Goal: Task Accomplishment & Management: Complete application form

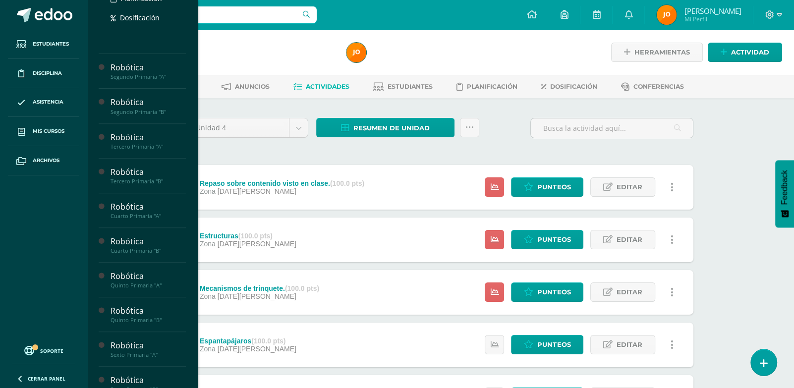
scroll to position [290, 0]
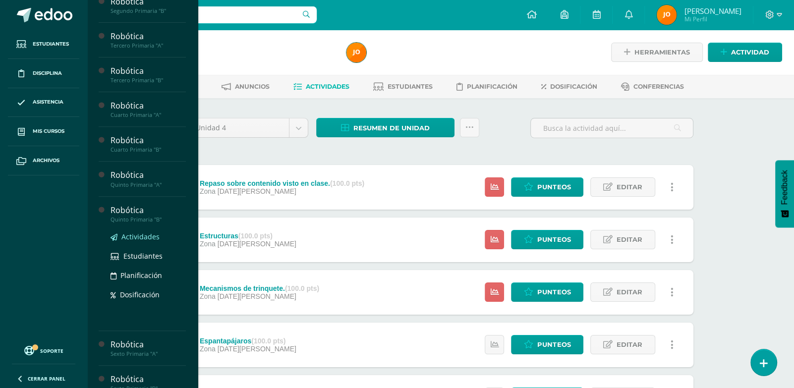
click at [144, 241] on span "Actividades" at bounding box center [140, 236] width 38 height 9
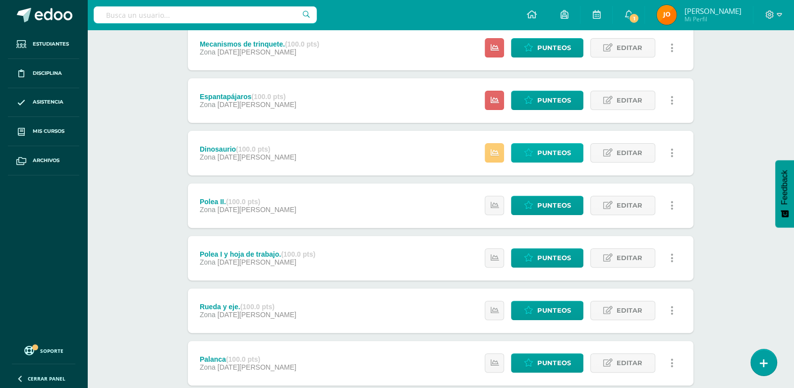
scroll to position [244, 0]
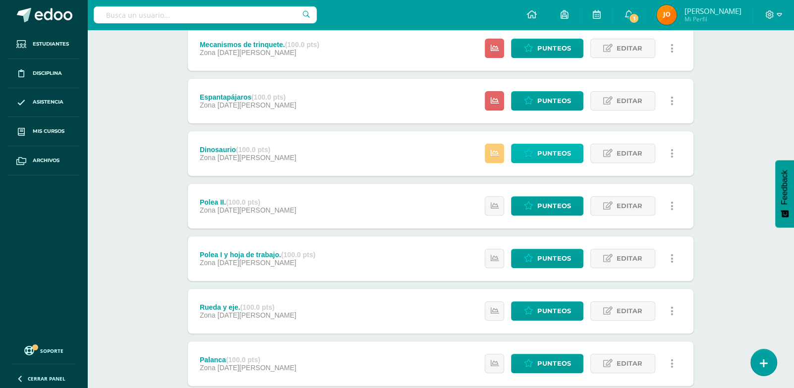
click at [541, 154] on span "Punteos" at bounding box center [553, 153] width 33 height 18
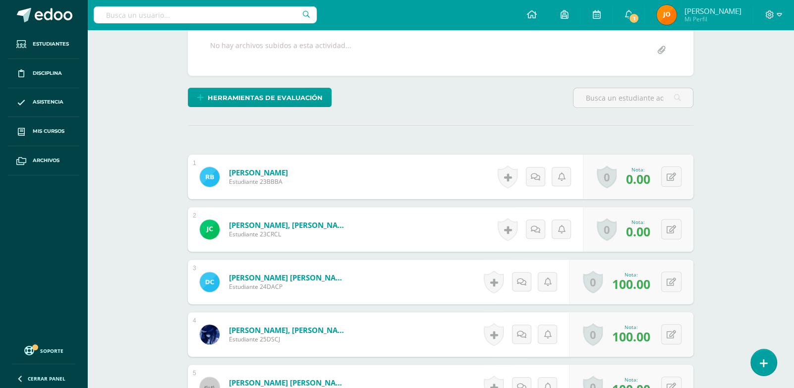
scroll to position [255, 0]
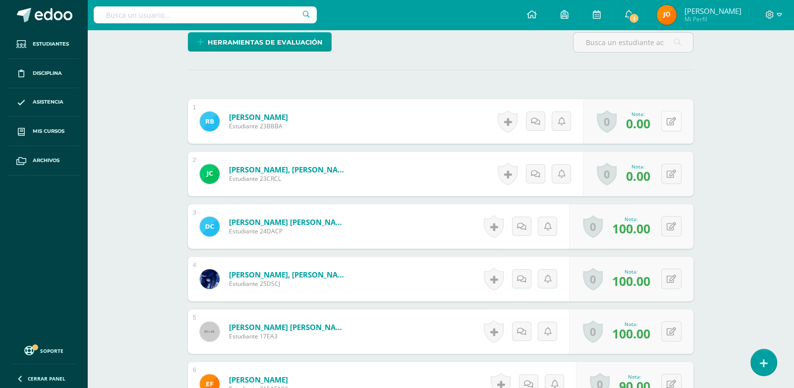
click at [670, 121] on button at bounding box center [671, 121] width 20 height 20
type input "50"
click at [672, 172] on icon at bounding box center [670, 174] width 9 height 8
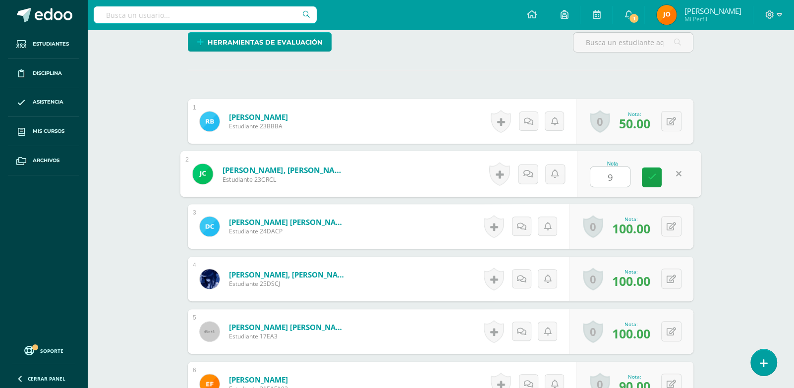
type input "95"
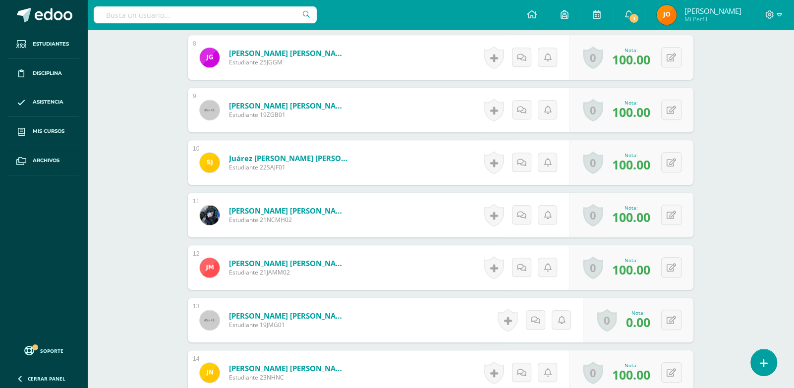
scroll to position [688, 0]
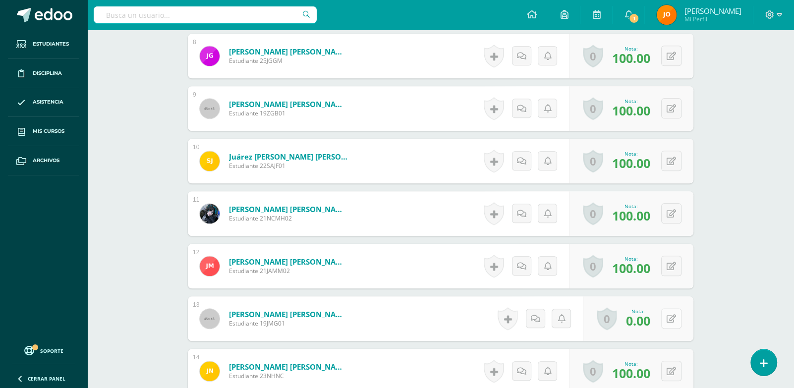
click at [666, 313] on button at bounding box center [671, 318] width 20 height 20
type input "50"
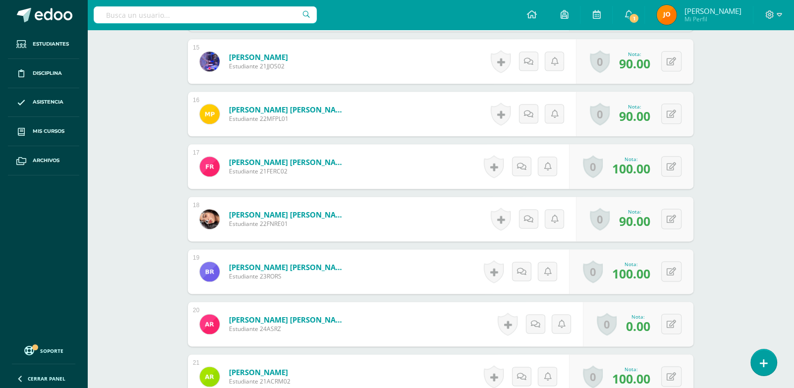
scroll to position [1095, 0]
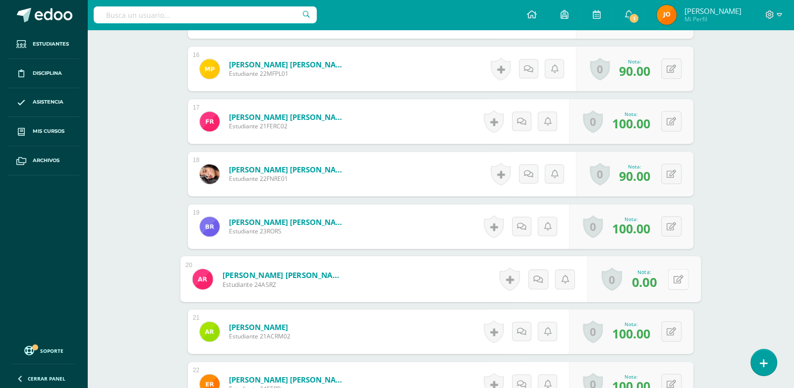
click at [669, 282] on button at bounding box center [677, 279] width 21 height 21
type input "95"
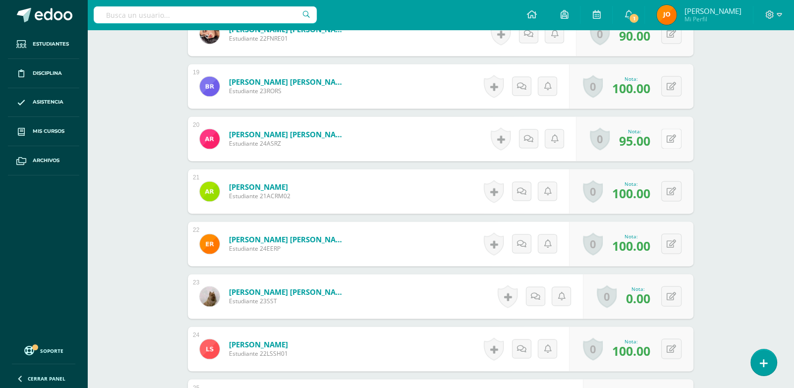
scroll to position [1242, 0]
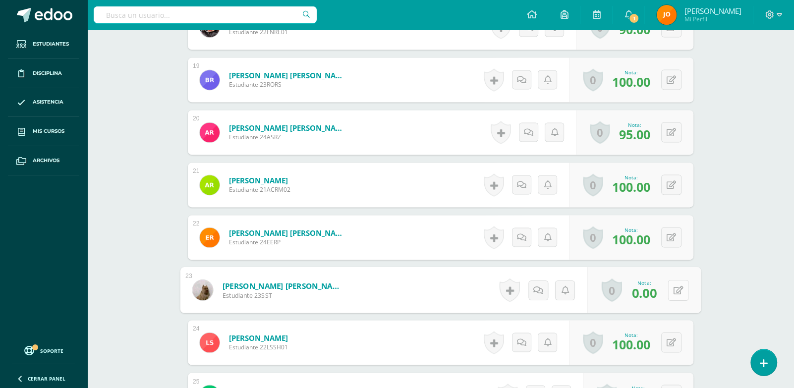
click at [669, 287] on button at bounding box center [677, 289] width 21 height 21
type input "95"
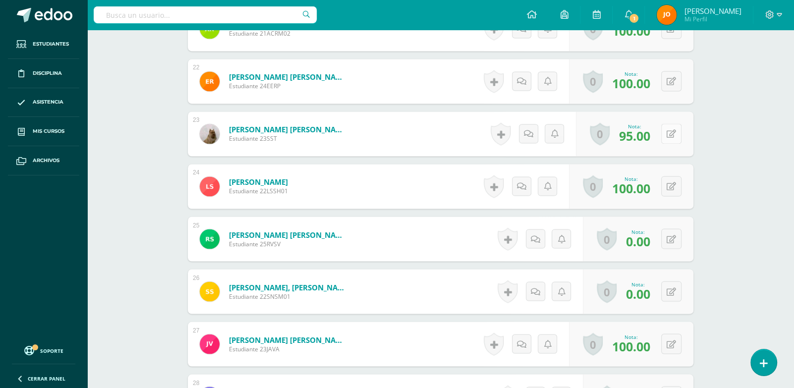
scroll to position [1413, 0]
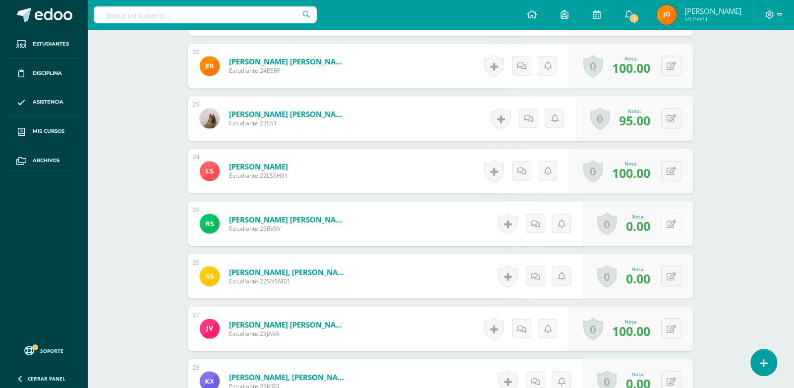
click at [672, 226] on button at bounding box center [671, 223] width 20 height 20
type input "ç"
type input "95"
click at [668, 274] on button at bounding box center [671, 276] width 20 height 20
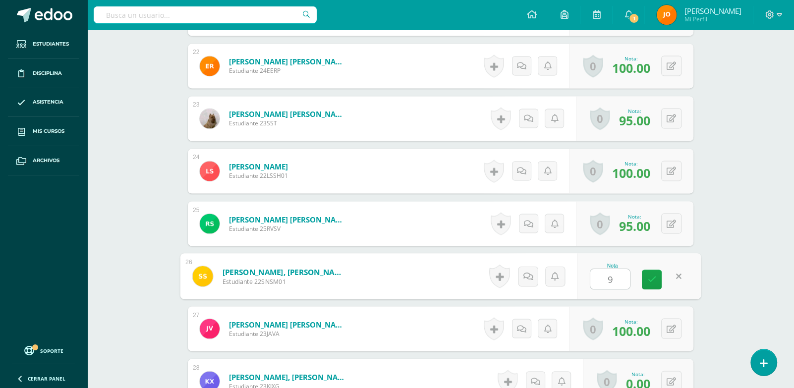
type input "95"
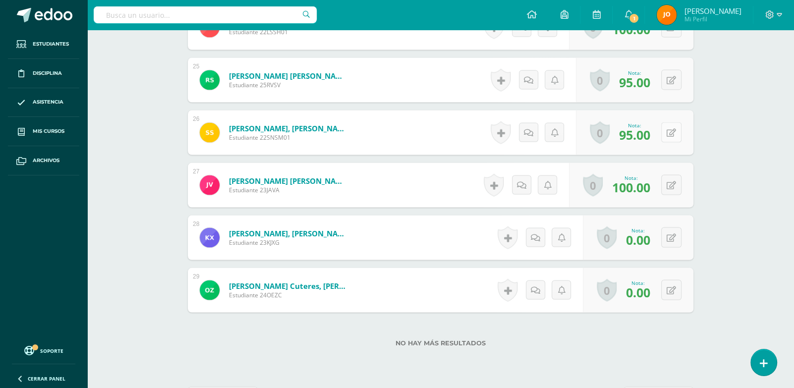
scroll to position [1557, 0]
click at [679, 232] on button at bounding box center [677, 237] width 21 height 21
type input "95"
click at [675, 287] on icon at bounding box center [678, 289] width 10 height 8
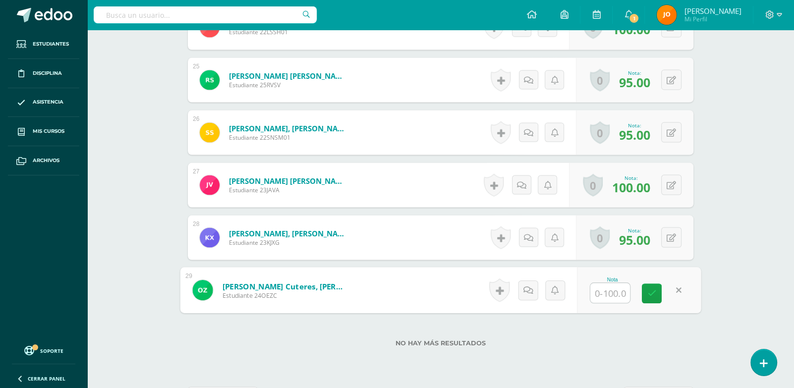
type input "7"
type input "50"
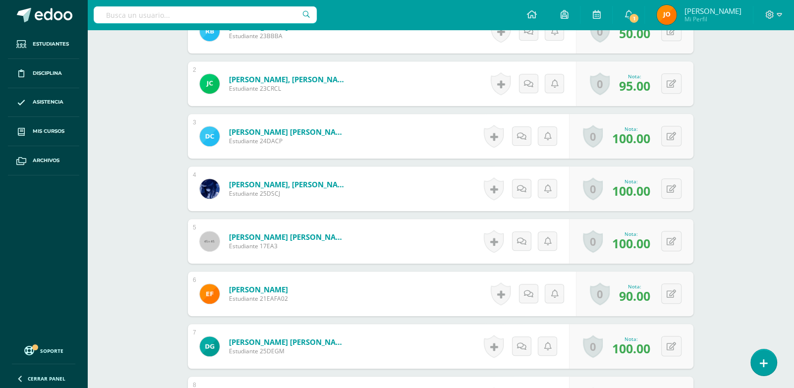
scroll to position [0, 0]
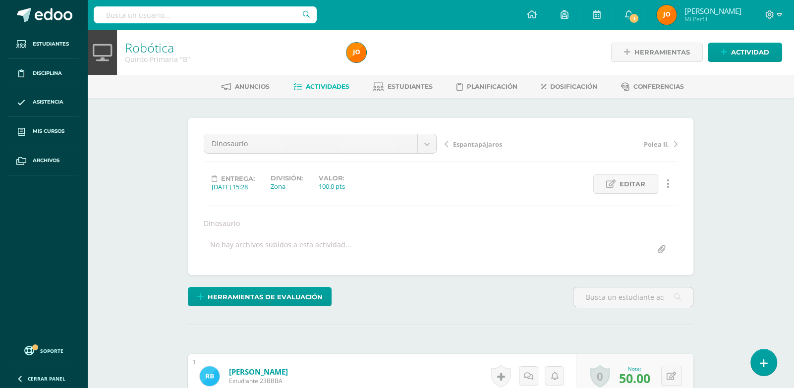
click at [321, 86] on span "Actividades" at bounding box center [328, 86] width 44 height 7
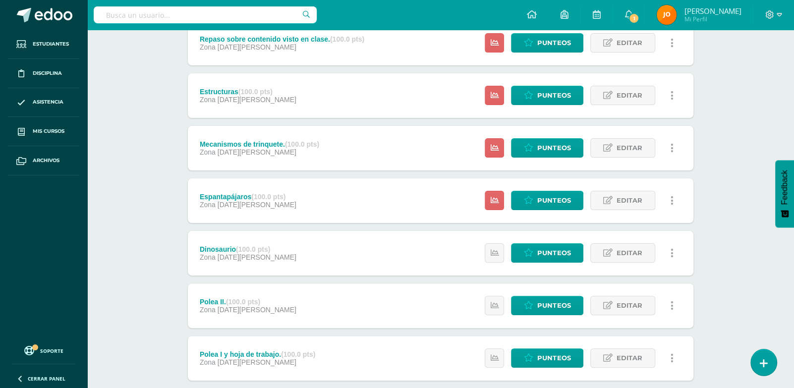
scroll to position [145, 0]
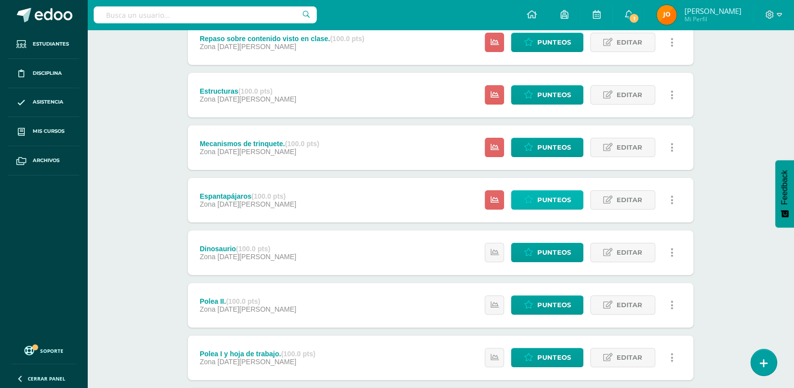
click at [551, 204] on span "Punteos" at bounding box center [553, 200] width 33 height 18
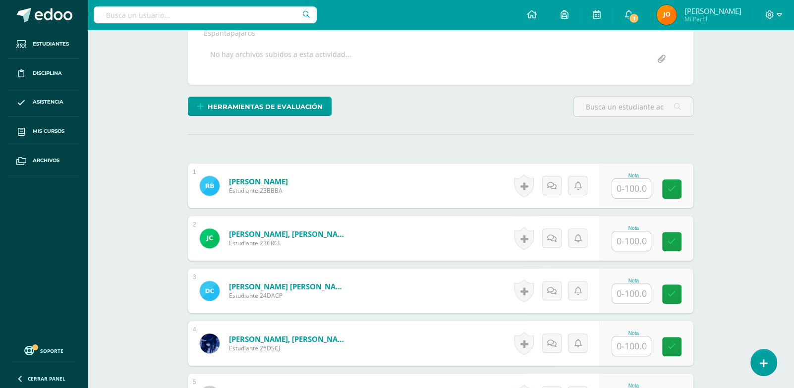
scroll to position [191, 0]
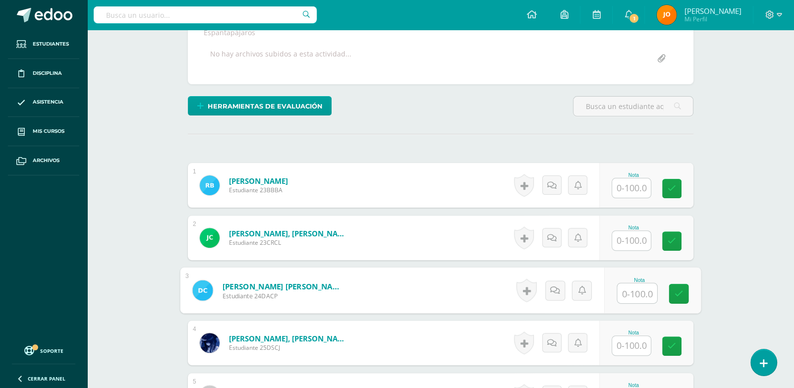
click at [615, 292] on div "Nota" at bounding box center [652, 291] width 97 height 46
type input "0"
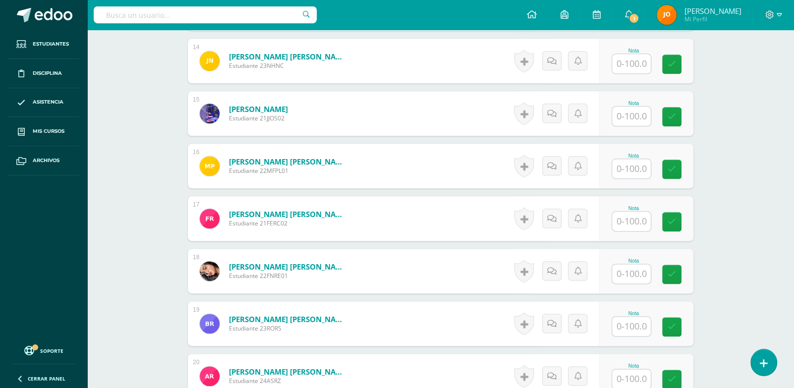
scroll to position [999, 0]
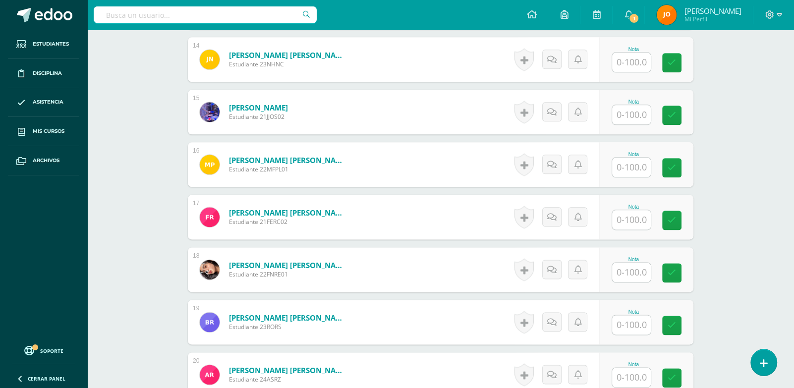
click at [628, 321] on input "text" at bounding box center [631, 324] width 39 height 19
type input "'"
type input "0"
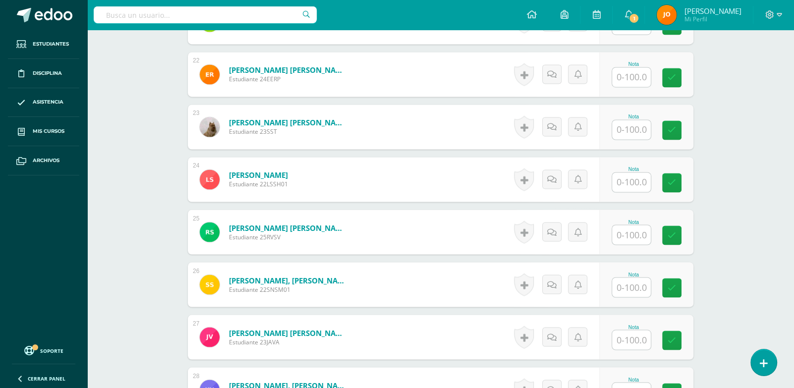
scroll to position [1407, 0]
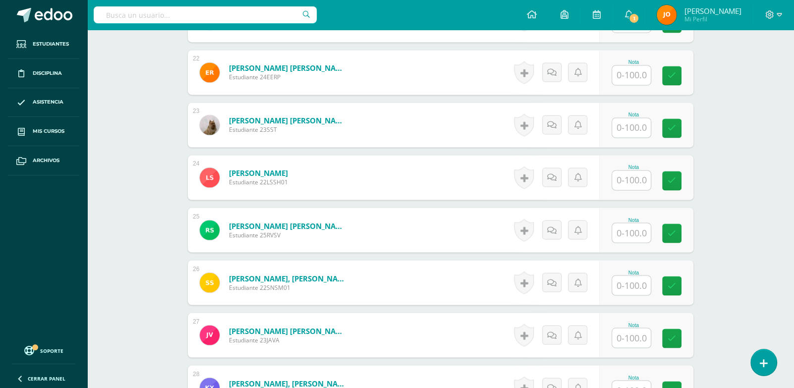
click at [634, 286] on input "text" at bounding box center [631, 284] width 39 height 19
type input "90"
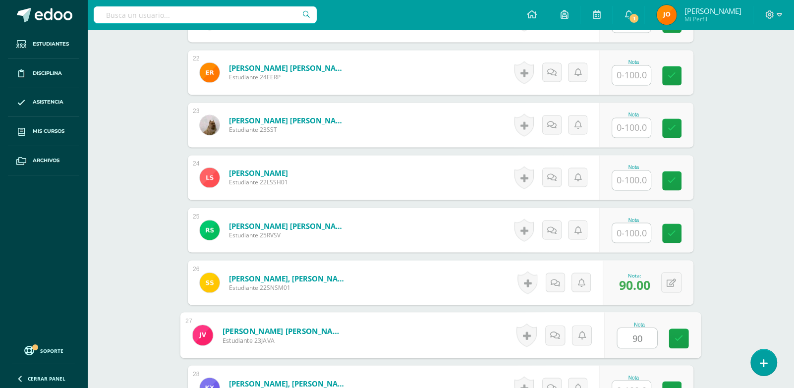
type input "90"
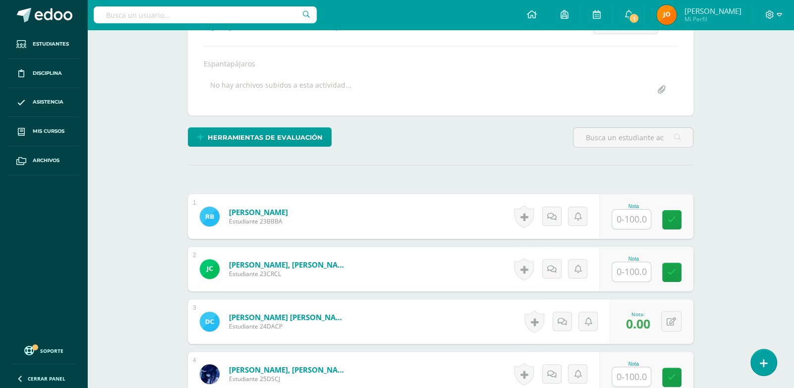
scroll to position [161, 0]
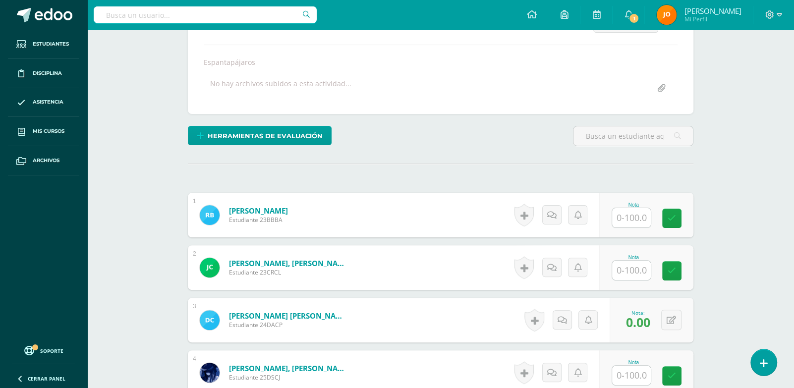
click at [635, 213] on input "text" at bounding box center [631, 217] width 39 height 19
paste input "Vo.Bo. Esteban Estrada"
type input "Vo.Bo. Esteban Estrada"
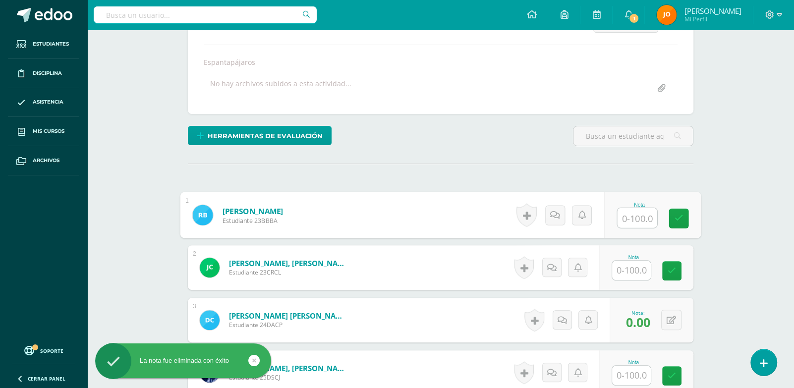
scroll to position [0, 0]
click at [635, 213] on input "text" at bounding box center [637, 218] width 40 height 20
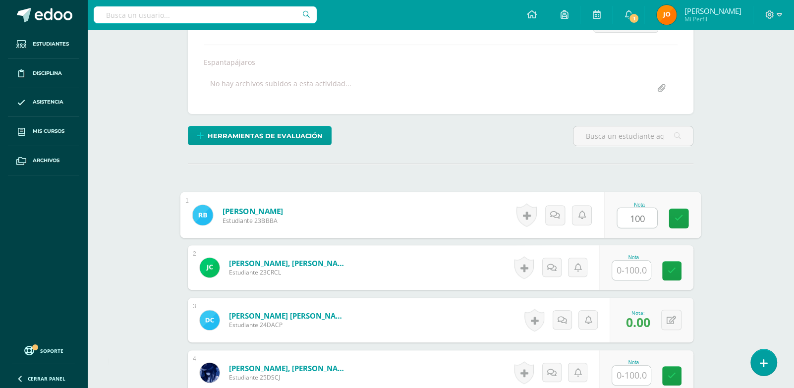
drag, startPoint x: 650, startPoint y: 221, endPoint x: 628, endPoint y: 219, distance: 21.5
click at [628, 219] on input "100" at bounding box center [637, 218] width 40 height 20
type input "100"
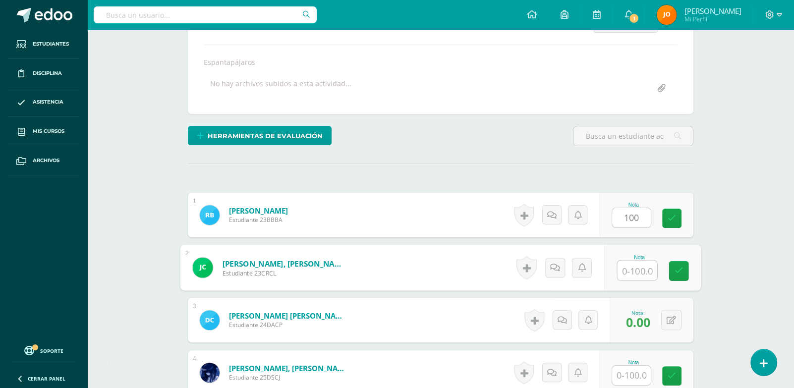
paste input "100"
type input "0"
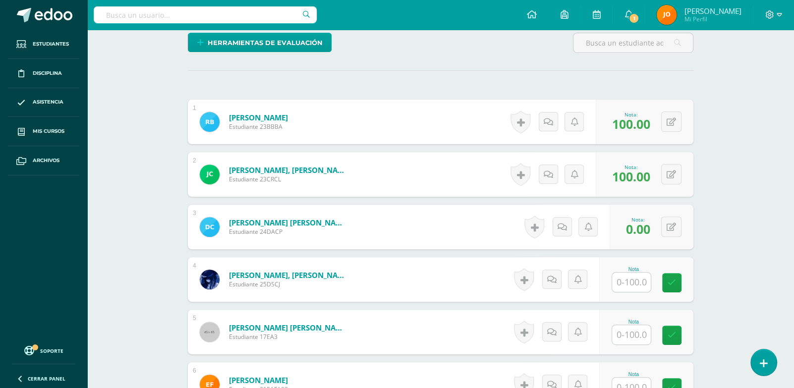
scroll to position [255, 0]
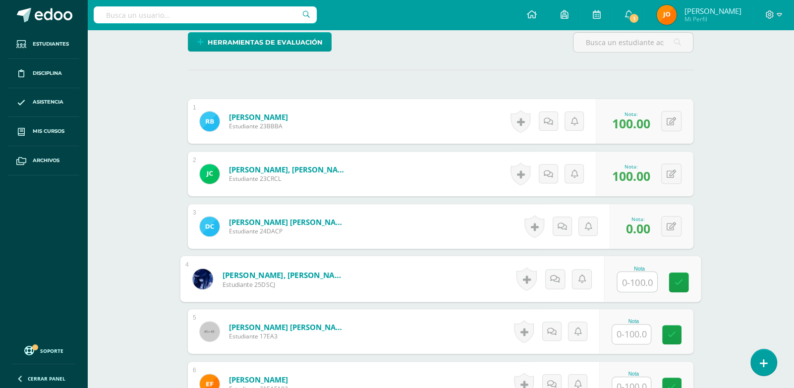
click at [629, 277] on input "text" at bounding box center [637, 282] width 40 height 20
paste input "100"
type input "100"
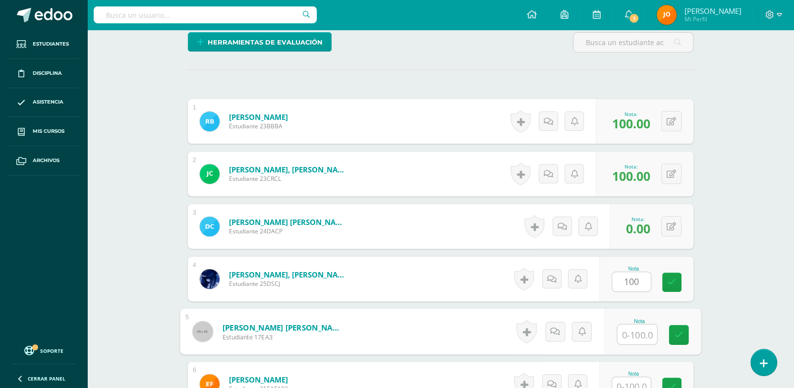
paste input "100"
type input "100"
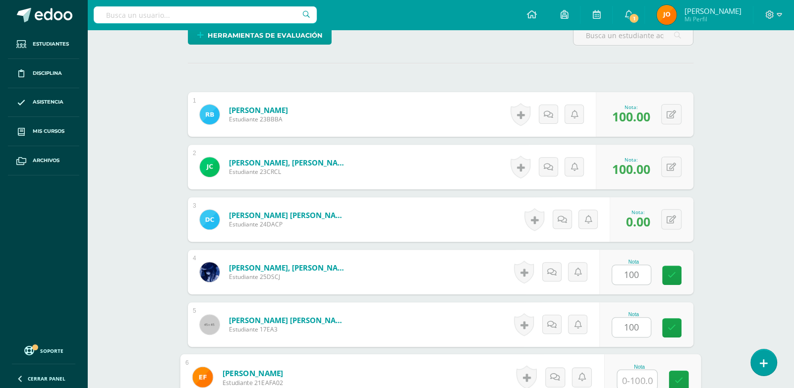
paste input "100"
type input "100"
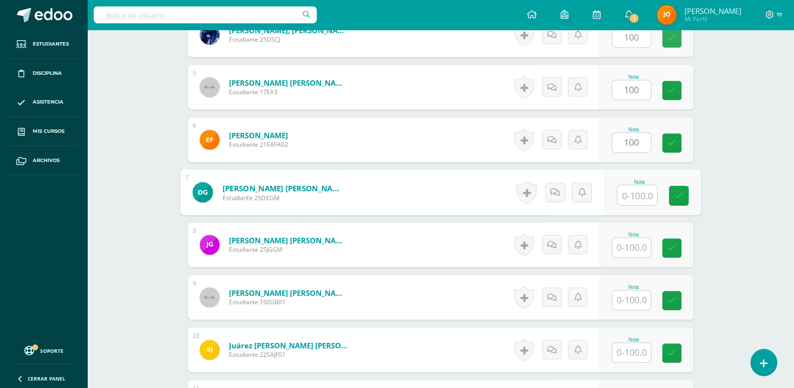
paste input "100"
type input "100"
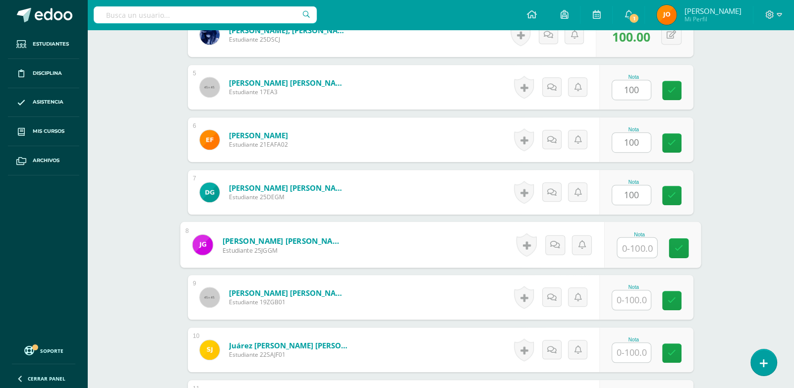
paste input "100"
type input "100"
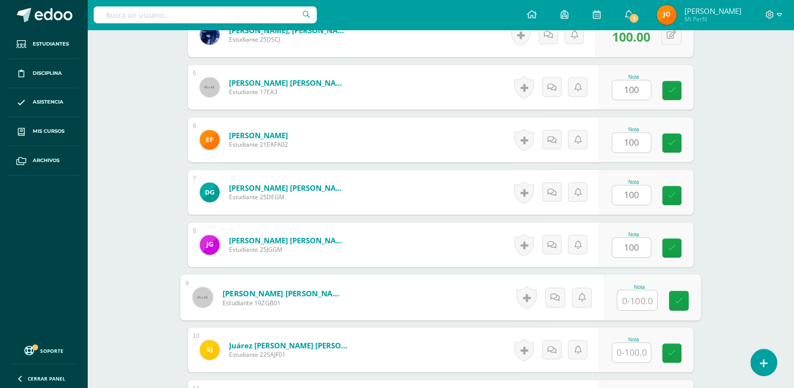
paste input "100"
type input "100"
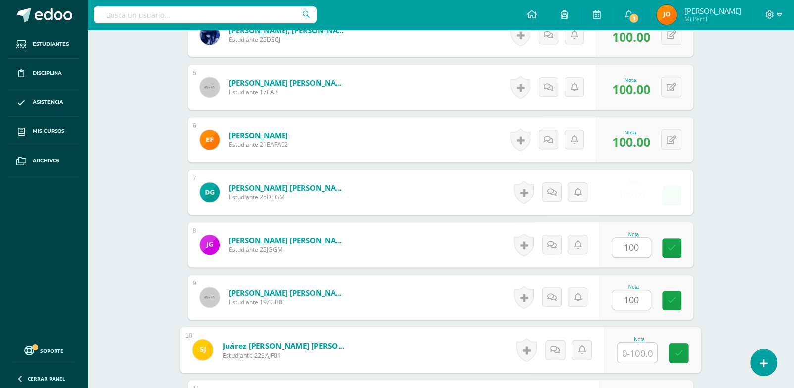
paste input "100"
type input "100"
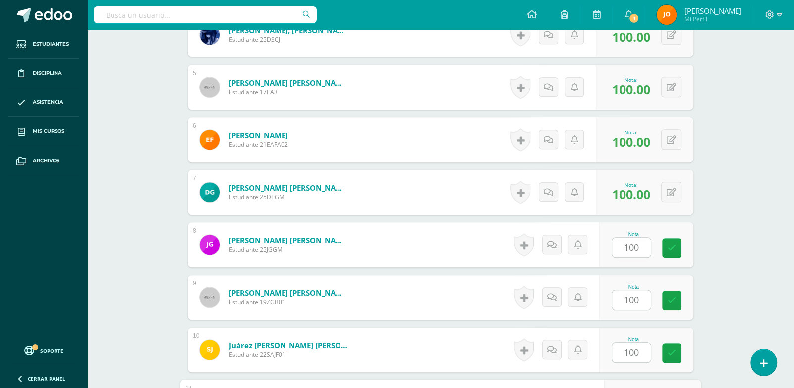
paste input "100"
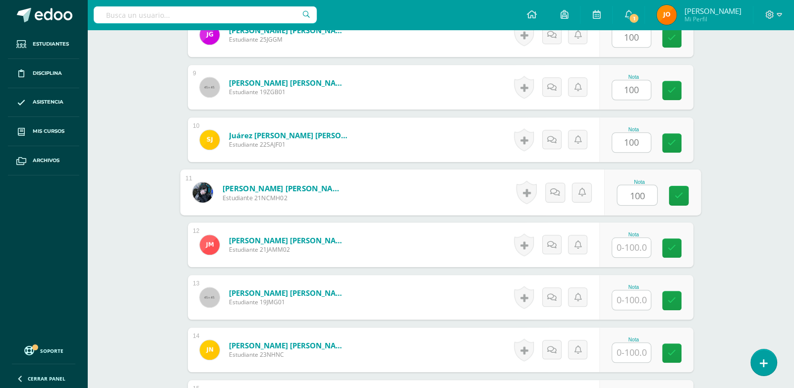
type input "100"
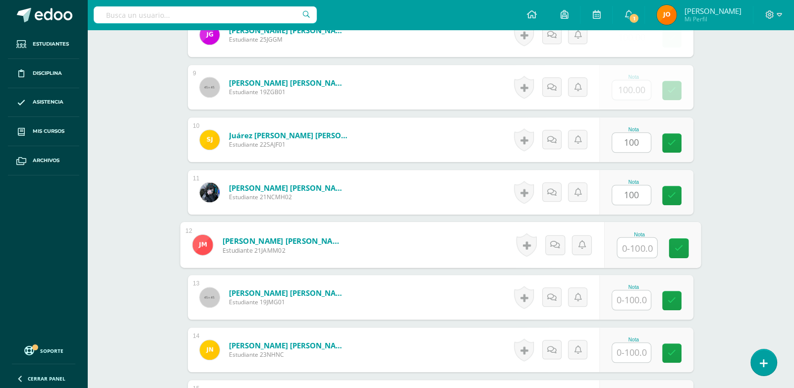
paste input "100"
type input "100"
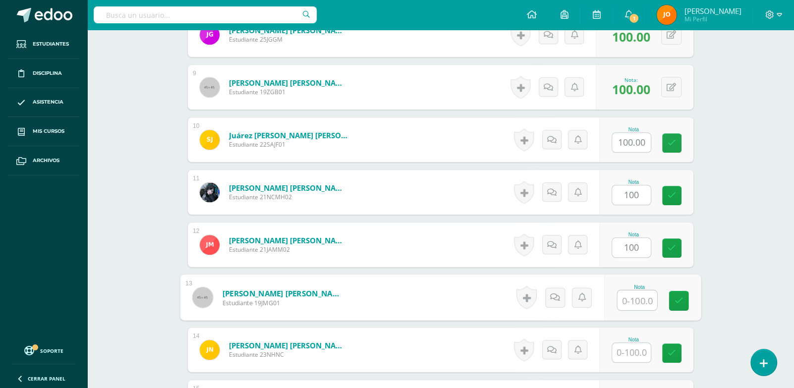
paste input "100"
type input "100"
paste input "100"
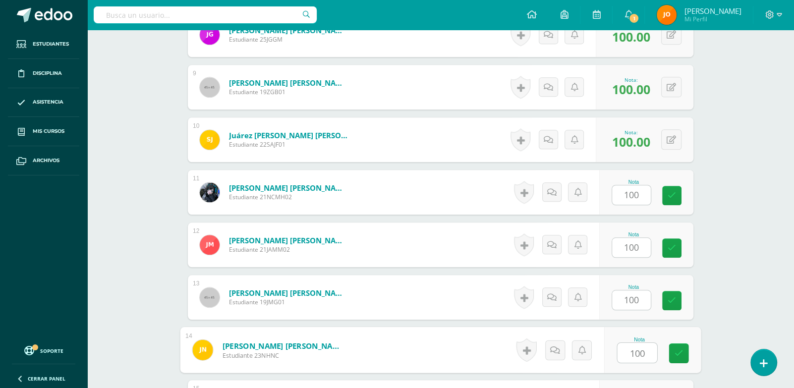
type input "100"
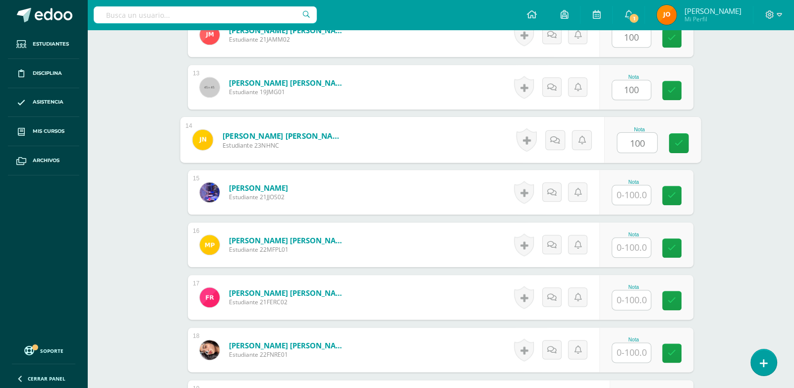
paste input "100"
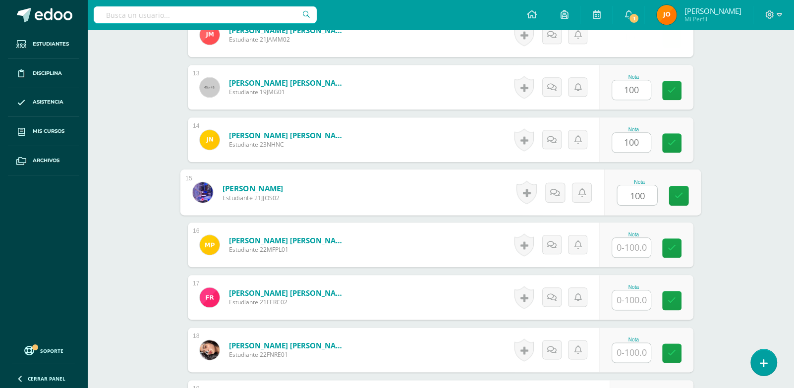
type input "100"
paste input "100"
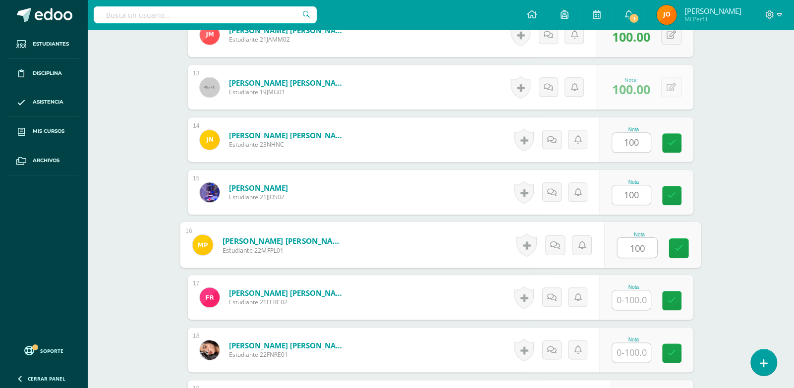
type input "100"
paste input "100"
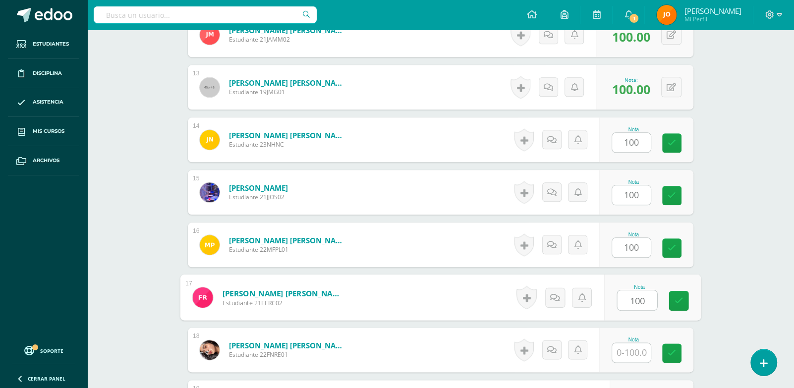
type input "100"
paste input "100"
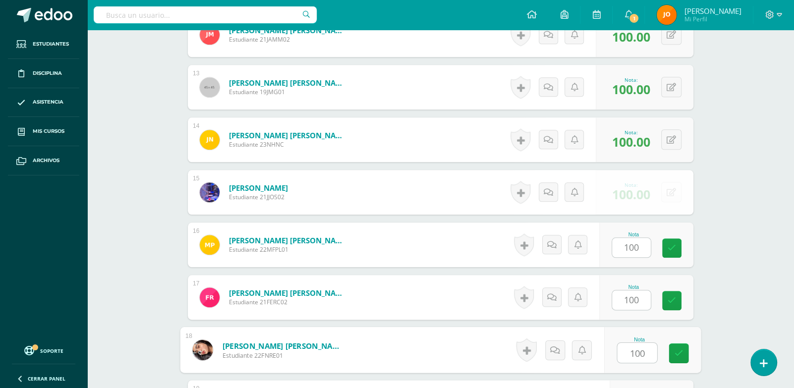
paste input "100"
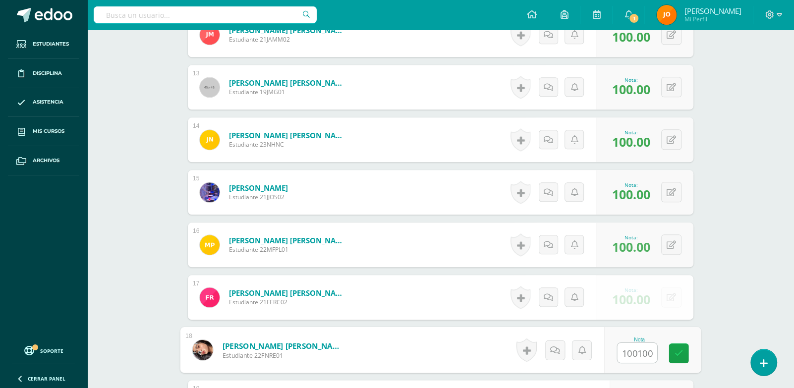
type input "0"
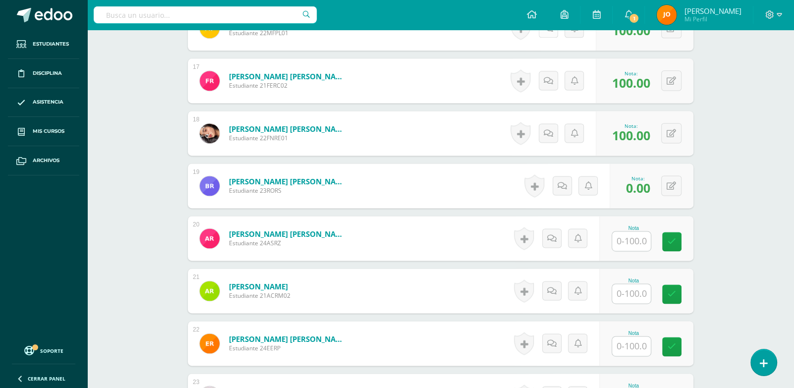
scroll to position [1137, 0]
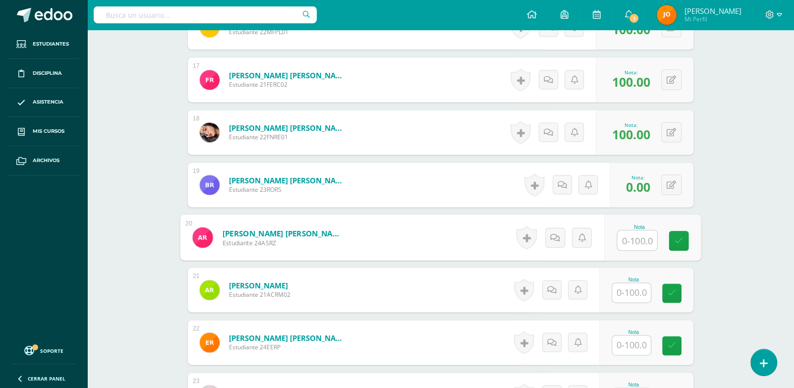
click at [647, 245] on input "text" at bounding box center [637, 240] width 40 height 20
paste input "100"
type input "100"
paste input "100"
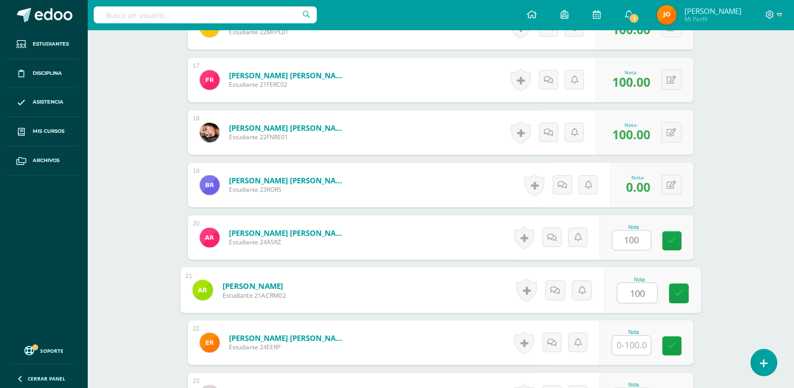
type input "100"
paste input "100"
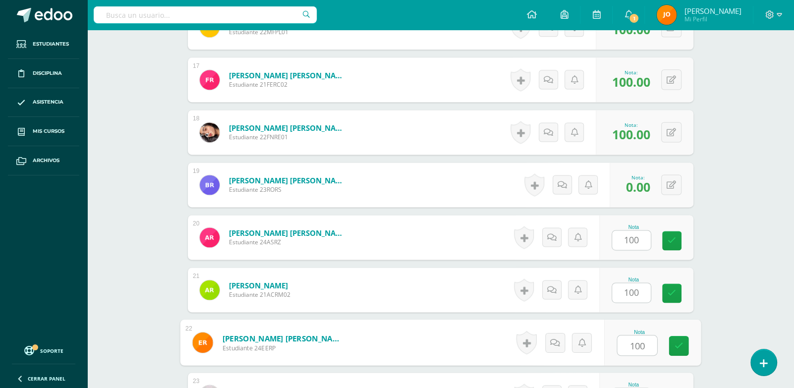
type input "100"
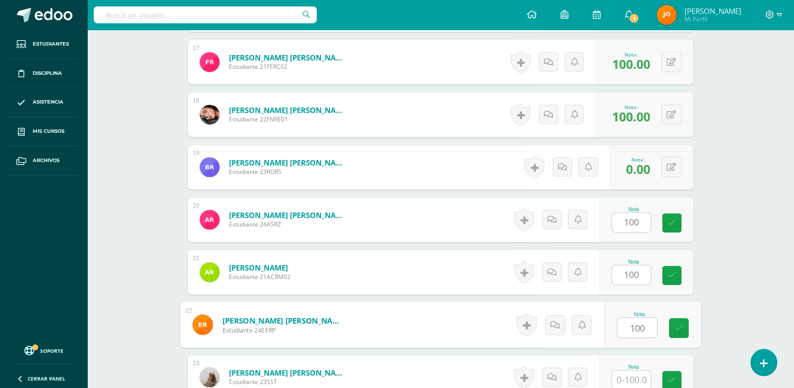
paste input "100"
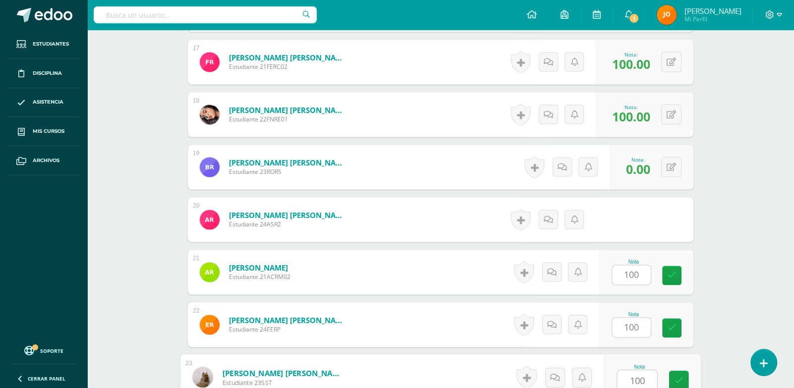
type input "100"
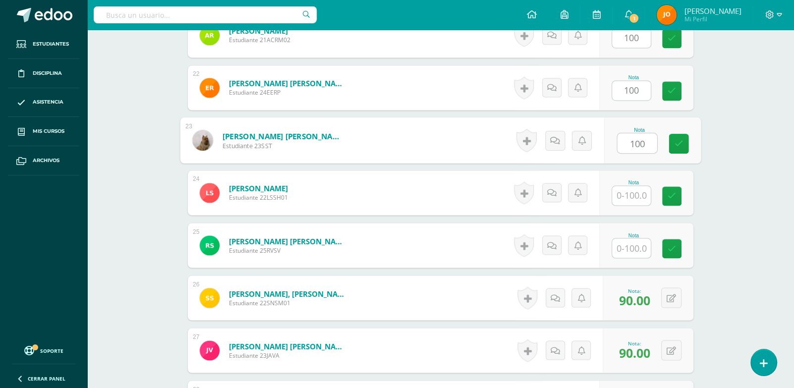
paste input "100"
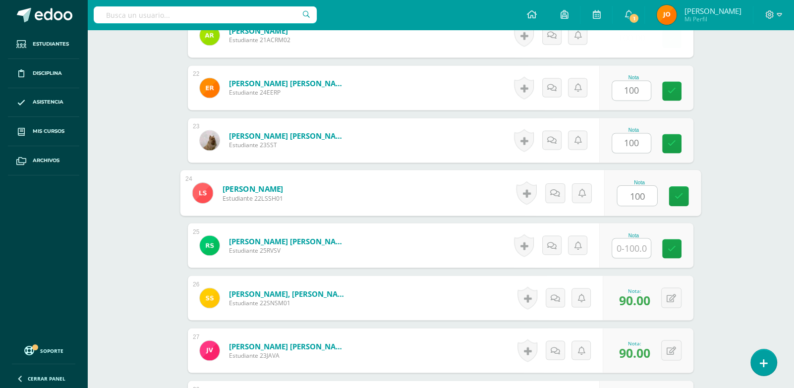
type input "100"
paste input "100"
type input "100"
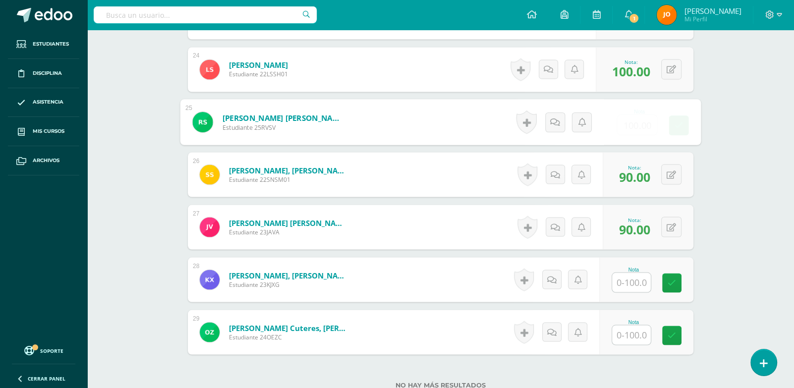
scroll to position [1515, 0]
click at [637, 275] on input "text" at bounding box center [631, 281] width 39 height 19
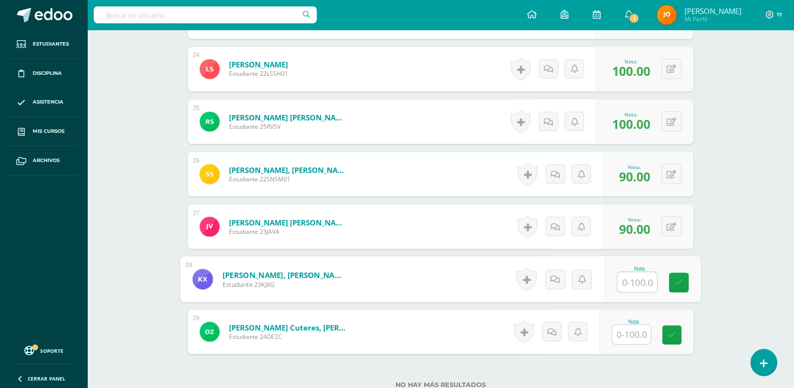
paste input "100"
type input "100"
paste input "100"
type input "100"
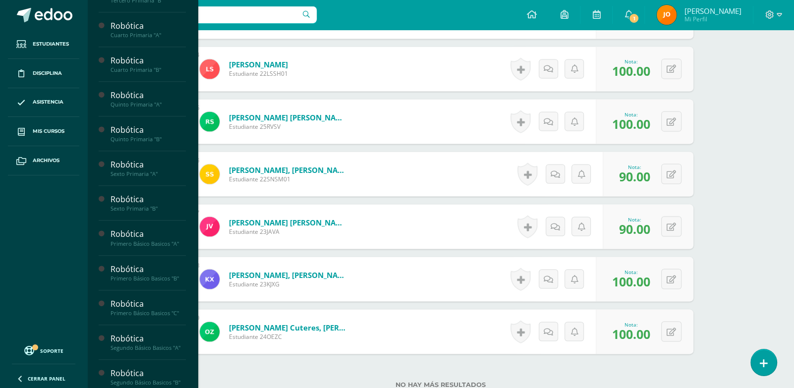
scroll to position [470, 0]
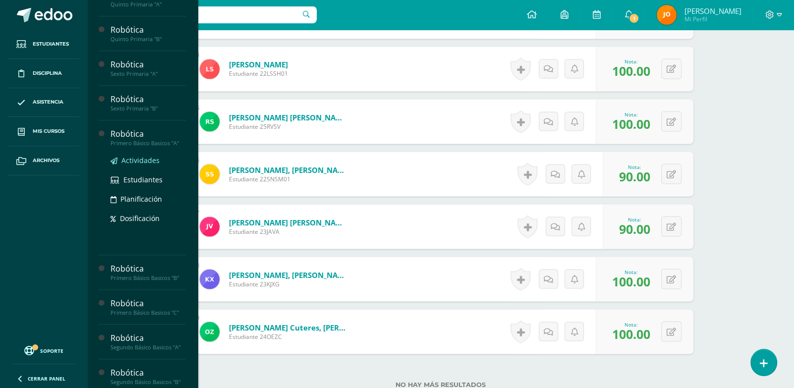
click at [149, 165] on span "Actividades" at bounding box center [140, 160] width 38 height 9
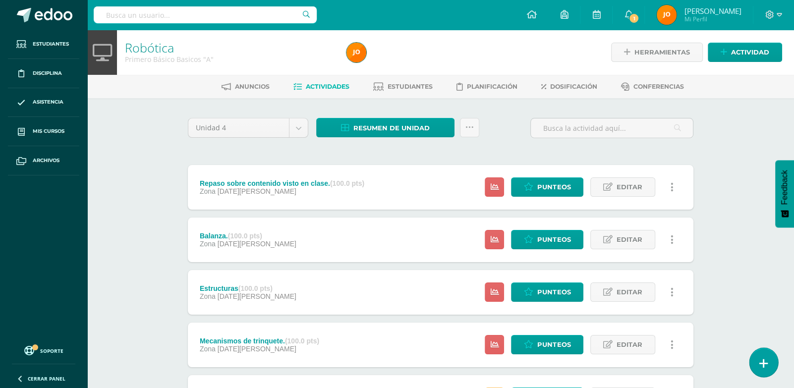
click at [765, 362] on icon at bounding box center [763, 363] width 9 height 11
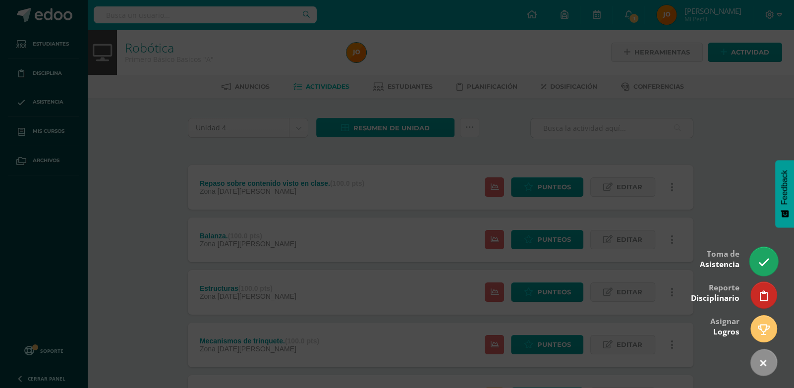
click at [760, 257] on icon at bounding box center [763, 262] width 11 height 11
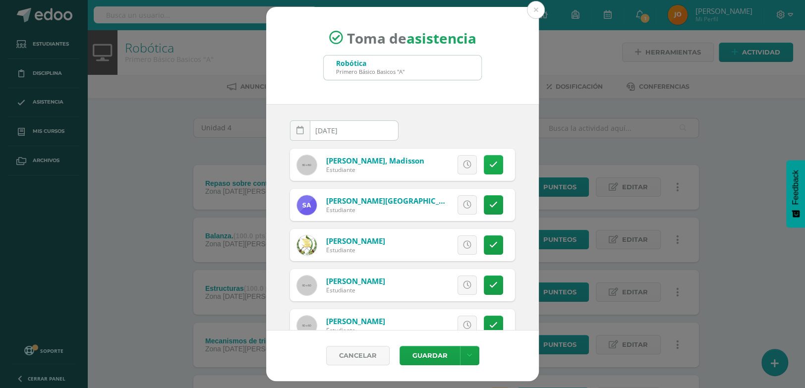
click at [489, 166] on icon at bounding box center [493, 165] width 8 height 8
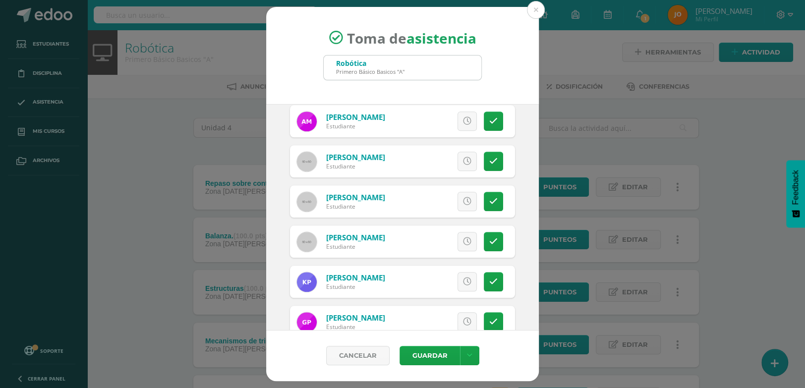
scroll to position [616, 0]
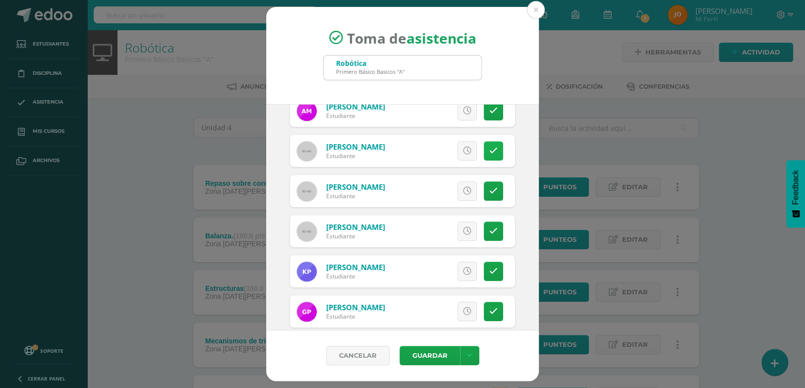
click at [489, 148] on icon at bounding box center [493, 151] width 8 height 8
click at [489, 230] on icon at bounding box center [493, 231] width 8 height 8
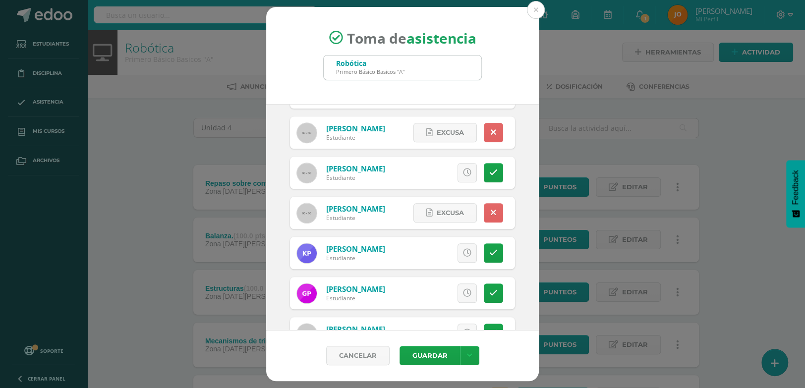
scroll to position [633, 0]
drag, startPoint x: 382, startPoint y: 299, endPoint x: 354, endPoint y: 253, distance: 53.8
click at [354, 253] on link "Perez, Keyla" at bounding box center [355, 250] width 59 height 10
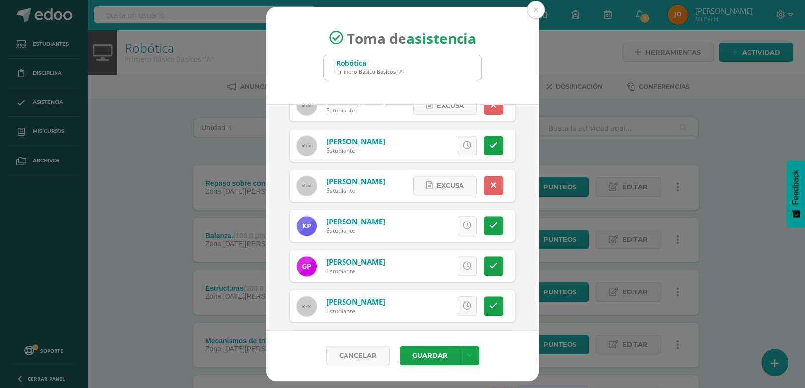
scroll to position [660, 0]
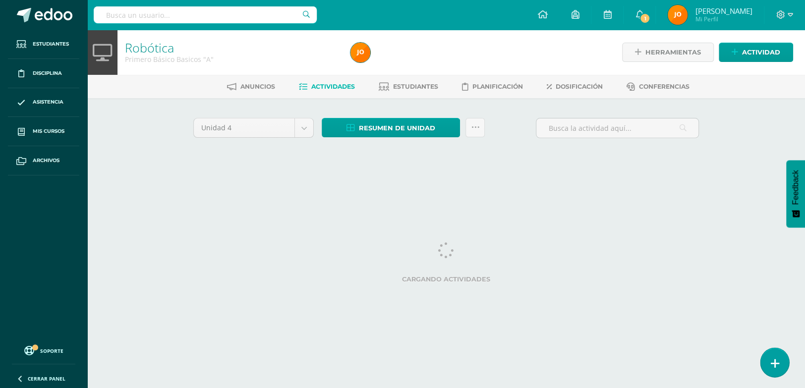
click at [781, 366] on link at bounding box center [774, 362] width 28 height 29
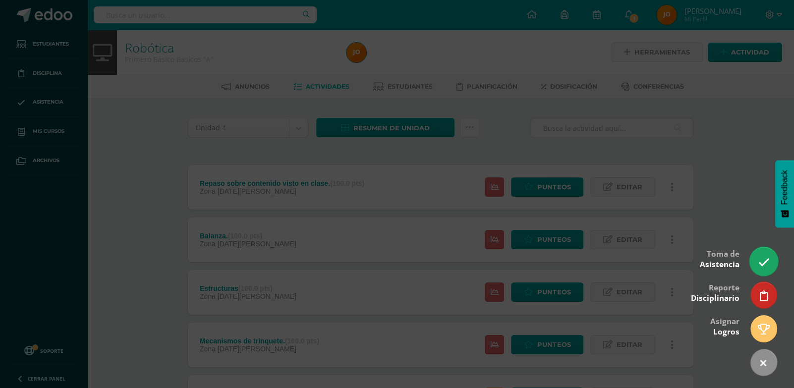
click at [770, 257] on link at bounding box center [763, 261] width 28 height 29
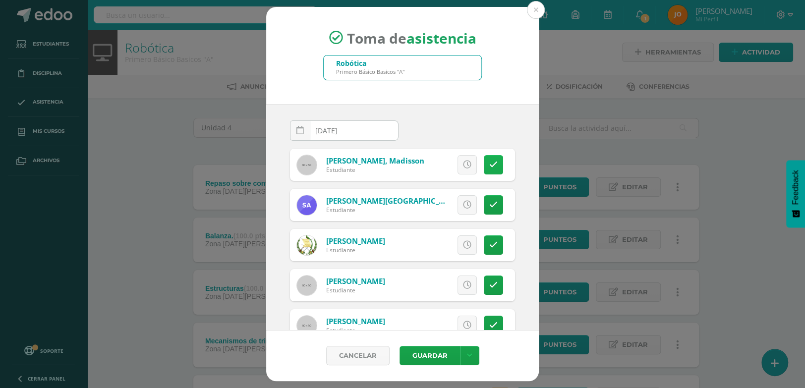
click at [489, 165] on icon at bounding box center [493, 165] width 8 height 8
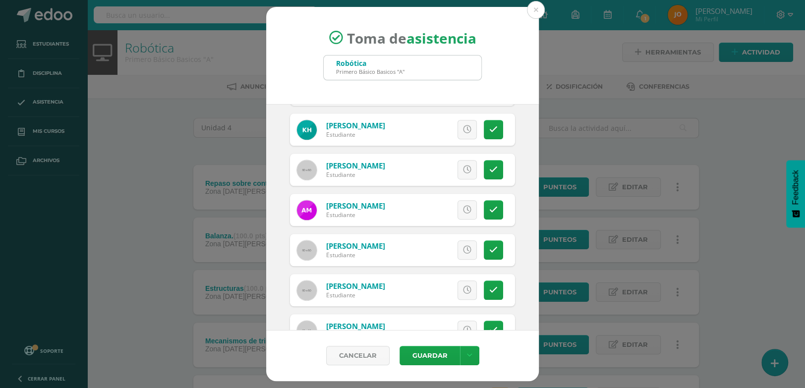
scroll to position [541, 0]
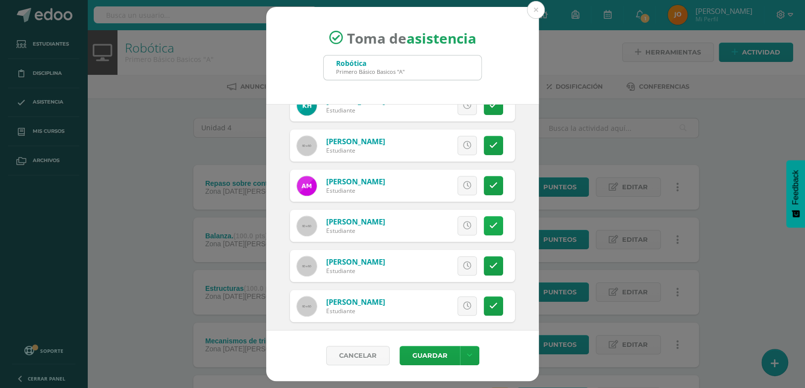
click at [489, 225] on icon at bounding box center [493, 225] width 8 height 8
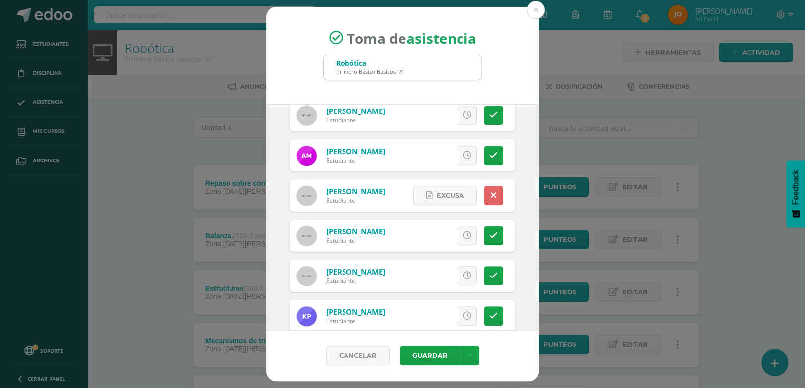
scroll to position [575, 0]
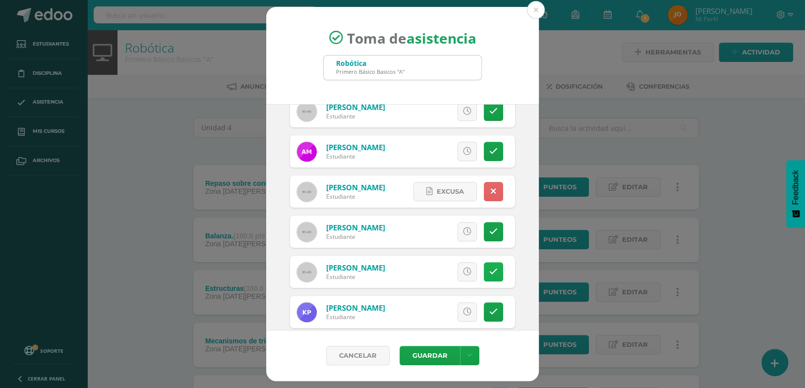
click at [484, 271] on link at bounding box center [493, 271] width 19 height 19
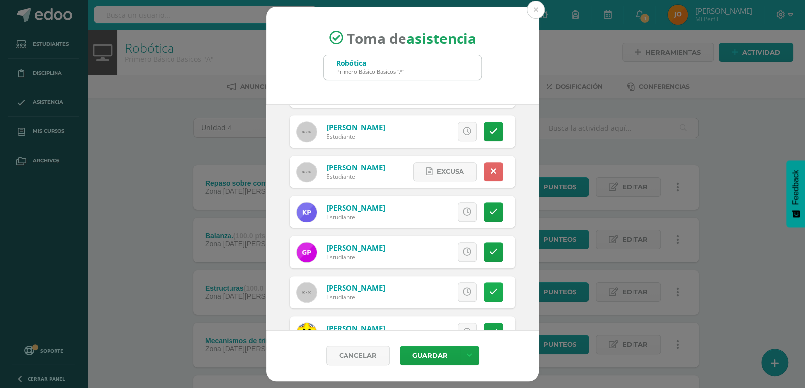
scroll to position [685, 0]
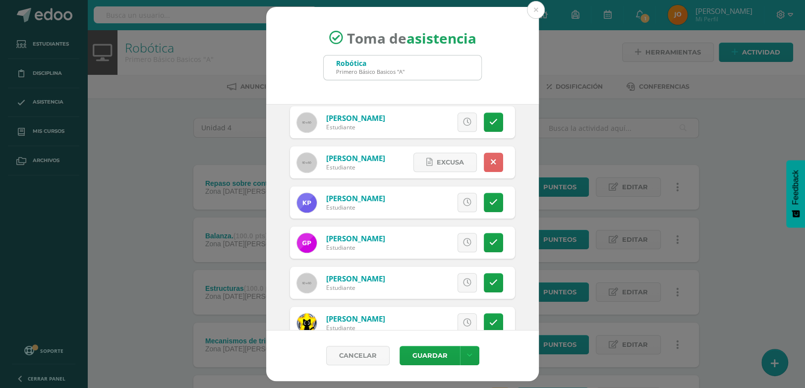
click at [455, 189] on div "Excusa Detalles sobre excusa: Añadir excusa a todas las inasistencias del día C…" at bounding box center [443, 202] width 143 height 32
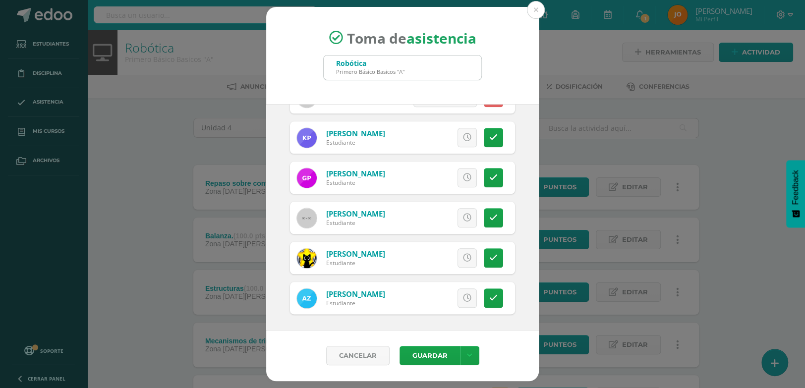
scroll to position [749, 0]
click at [429, 354] on button "Guardar" at bounding box center [429, 355] width 60 height 19
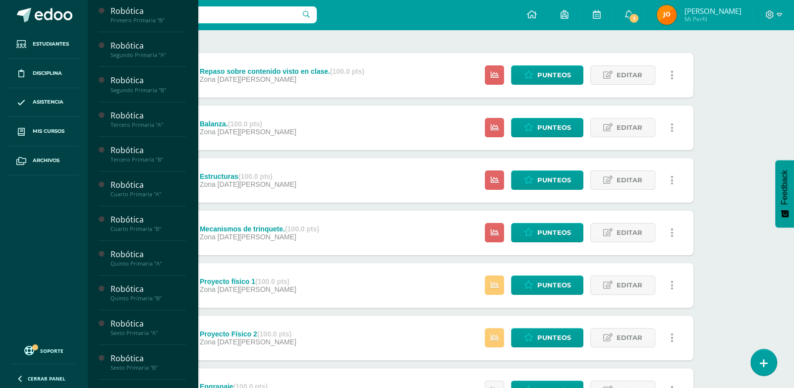
scroll to position [318, 0]
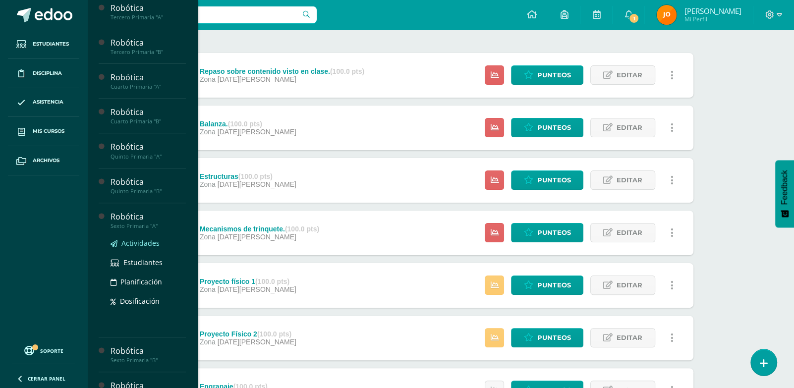
click at [148, 248] on span "Actividades" at bounding box center [140, 242] width 38 height 9
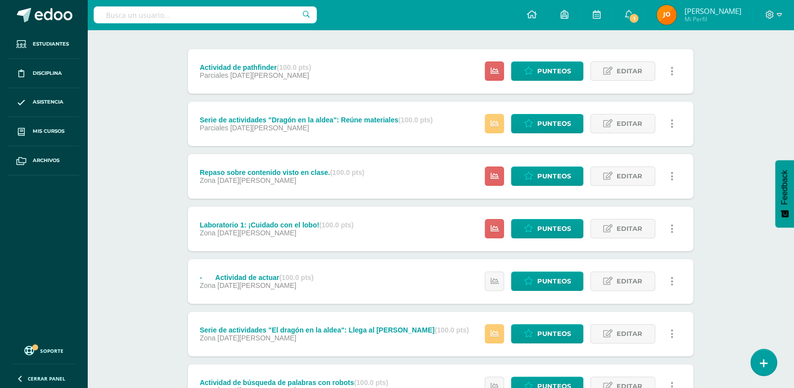
scroll to position [116, 0]
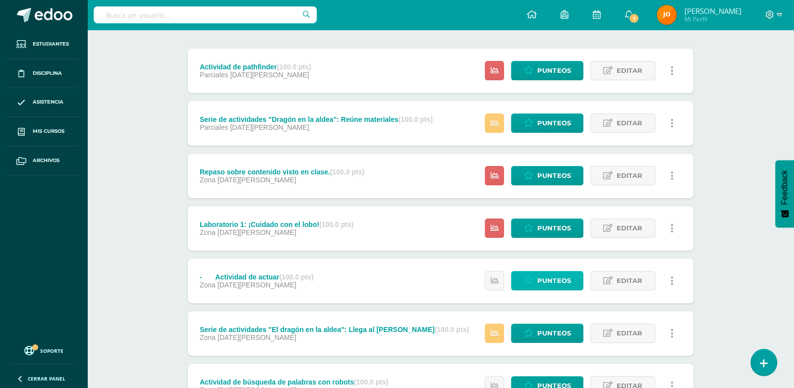
click at [542, 281] on span "Punteos" at bounding box center [553, 281] width 33 height 18
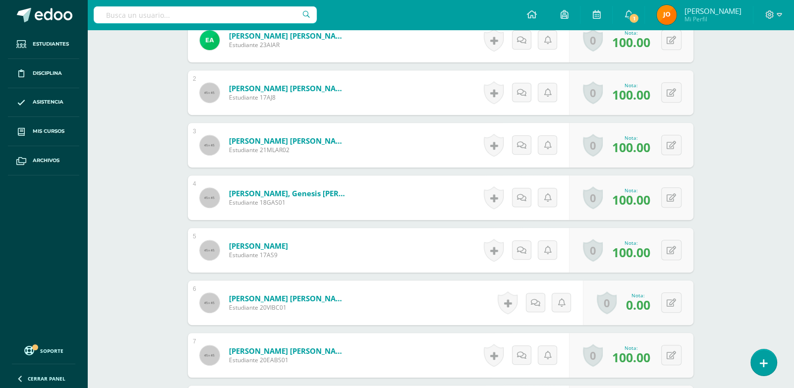
scroll to position [358, 0]
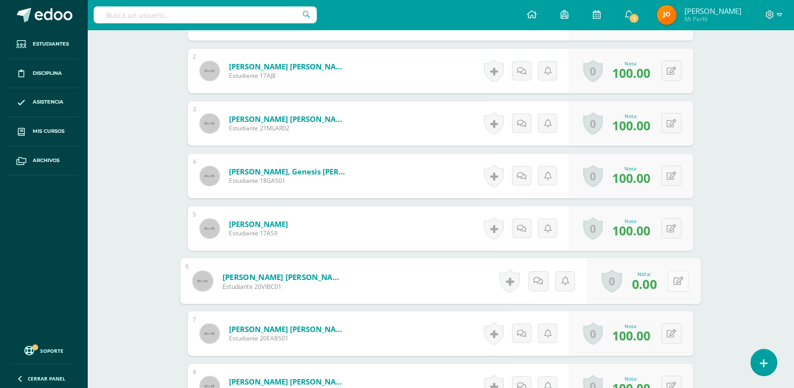
click at [671, 280] on button at bounding box center [677, 281] width 21 height 21
type input "0"
type input "95"
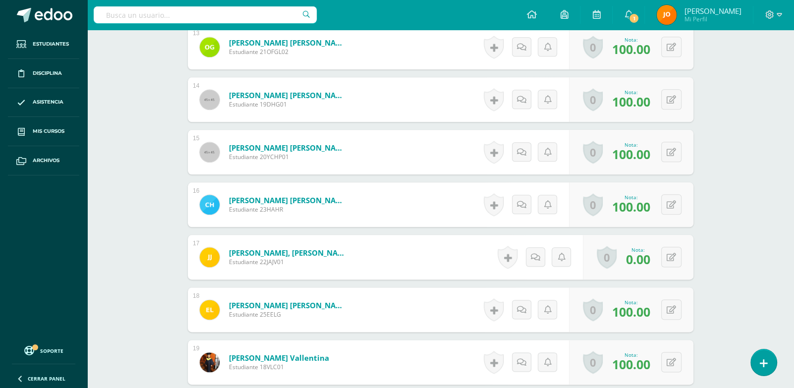
scroll to position [977, 0]
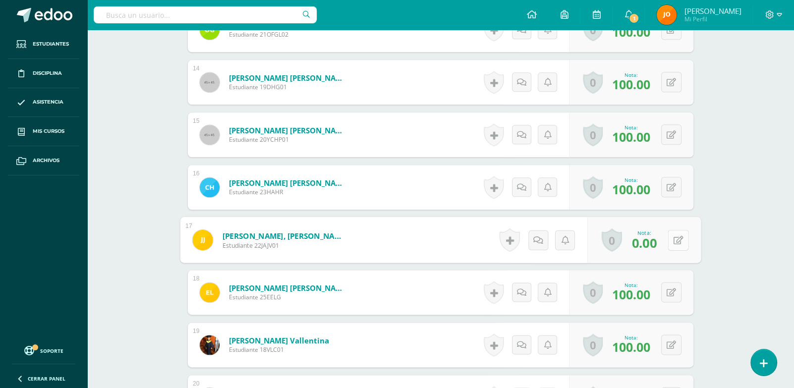
click at [674, 247] on button at bounding box center [677, 239] width 21 height 21
type input "1"
type input "95"
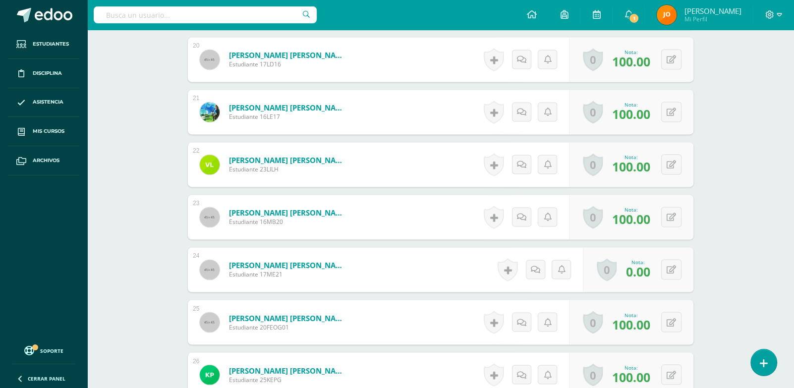
scroll to position [1314, 0]
click at [674, 273] on icon at bounding box center [670, 271] width 9 height 8
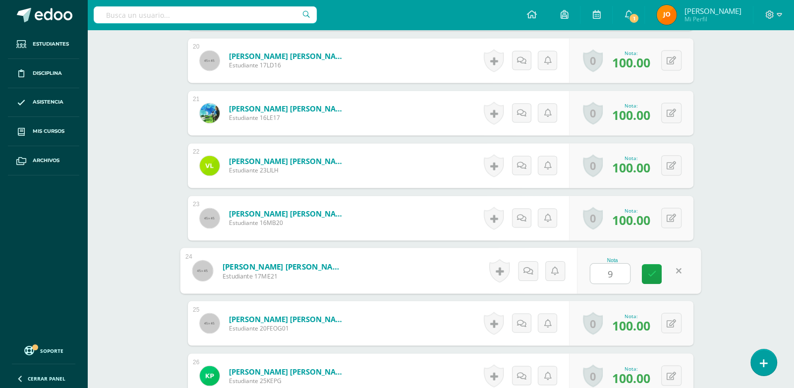
type input "95"
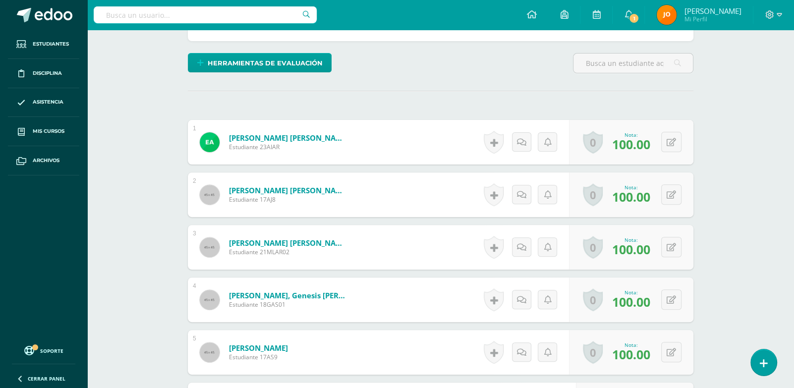
scroll to position [0, 0]
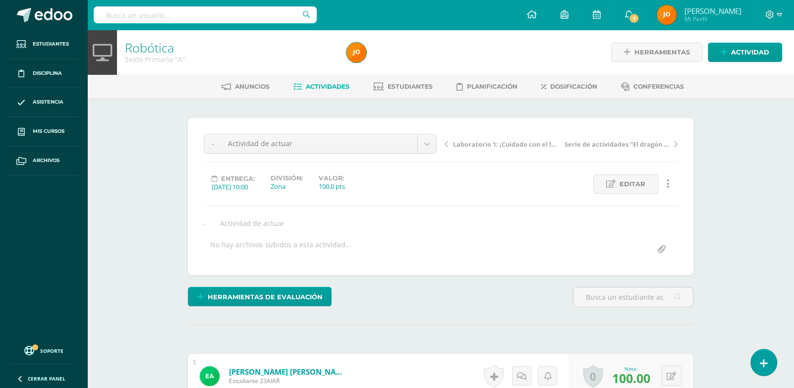
click at [325, 81] on link "Actividades" at bounding box center [321, 87] width 56 height 16
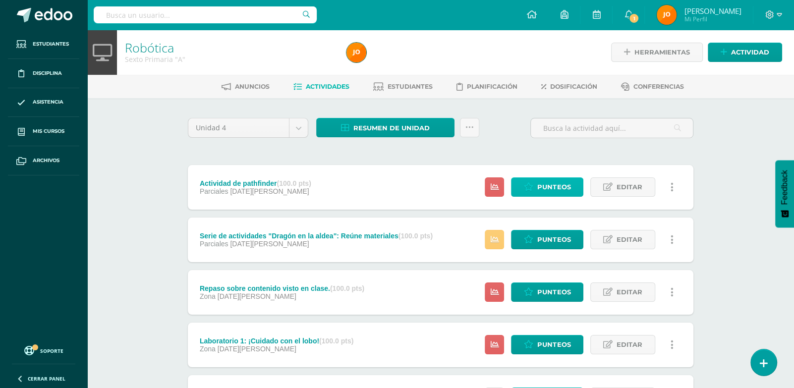
click at [554, 187] on span "Punteos" at bounding box center [553, 187] width 33 height 18
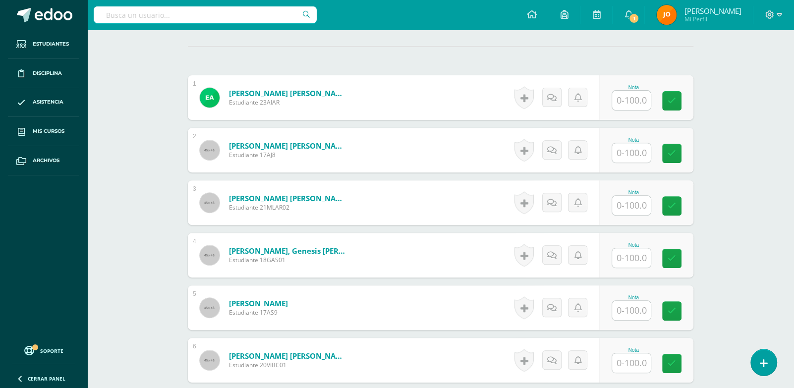
scroll to position [279, 0]
click at [637, 307] on input "text" at bounding box center [637, 310] width 40 height 20
type input "0"
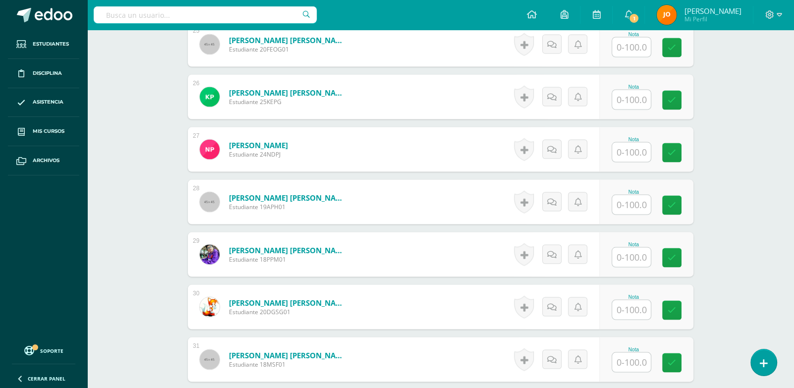
scroll to position [1693, 0]
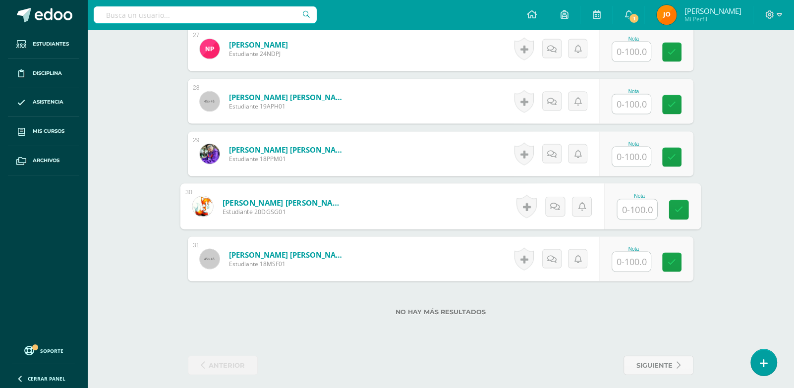
click at [632, 210] on input "text" at bounding box center [637, 210] width 40 height 20
type input "0"
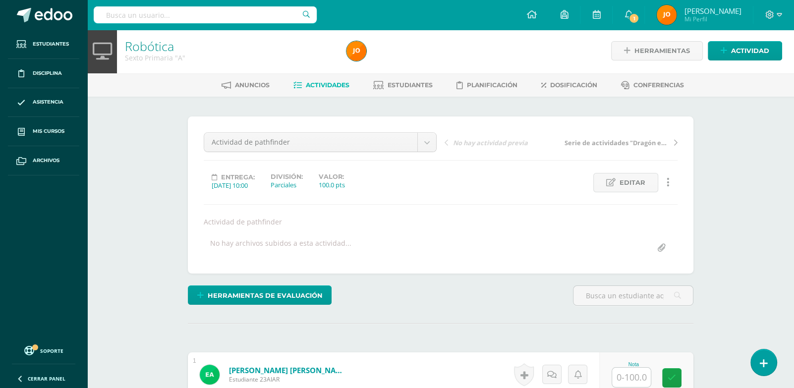
scroll to position [177, 0]
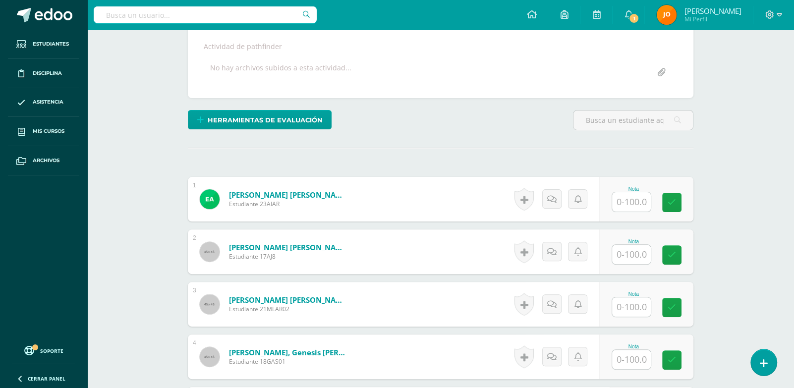
click at [634, 197] on input "text" at bounding box center [631, 201] width 39 height 19
click at [634, 197] on input "text" at bounding box center [637, 202] width 40 height 20
paste input "100"
type input "100"
paste input "100"
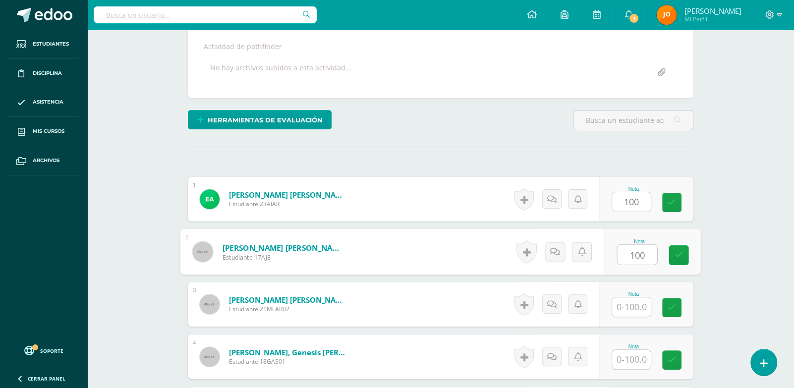
type input "100"
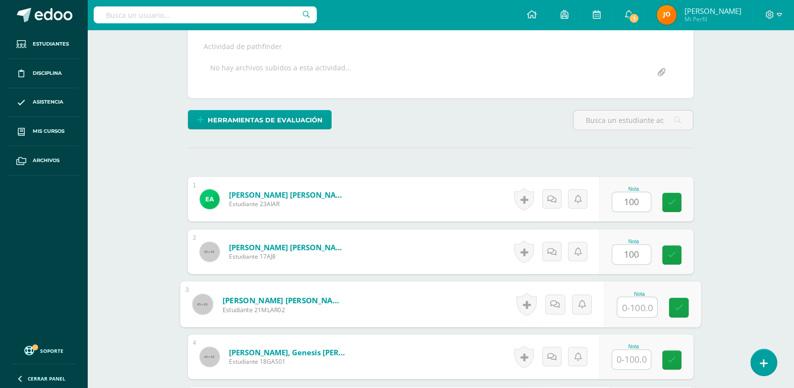
paste input "100"
type input "100"
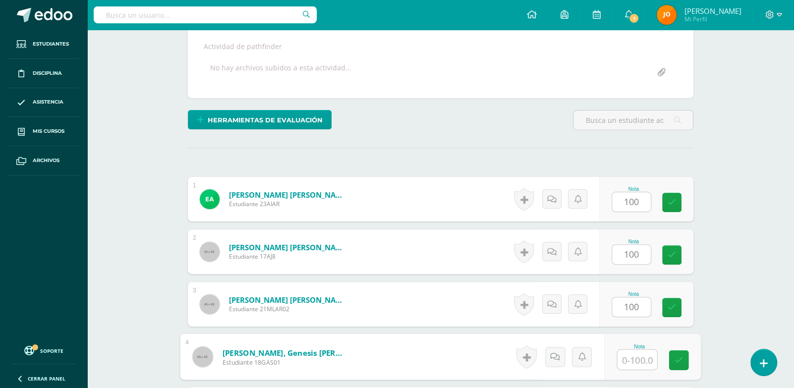
paste input "100"
type input "0"
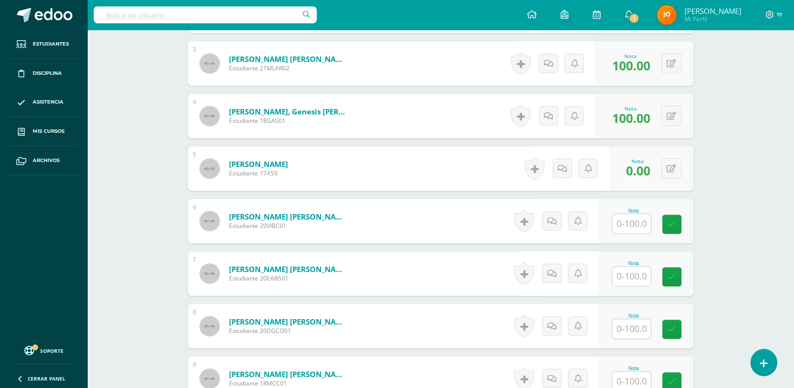
scroll to position [419, 0]
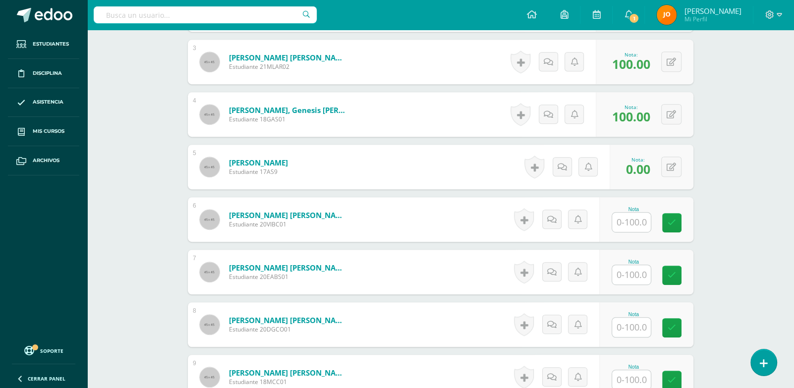
click at [629, 219] on input "text" at bounding box center [631, 222] width 39 height 19
paste input "100"
type input "100"
paste input "100"
type input "100"
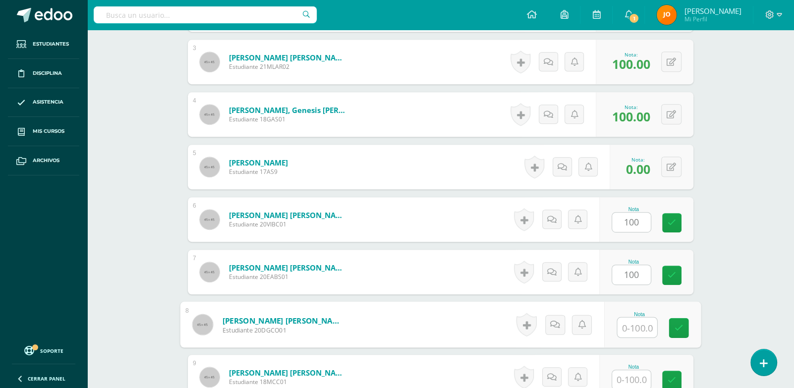
paste input "100"
type input "100"
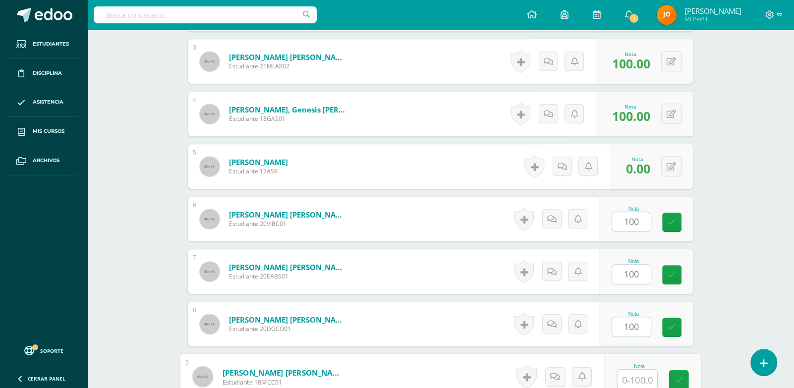
paste input "100"
type input "100"
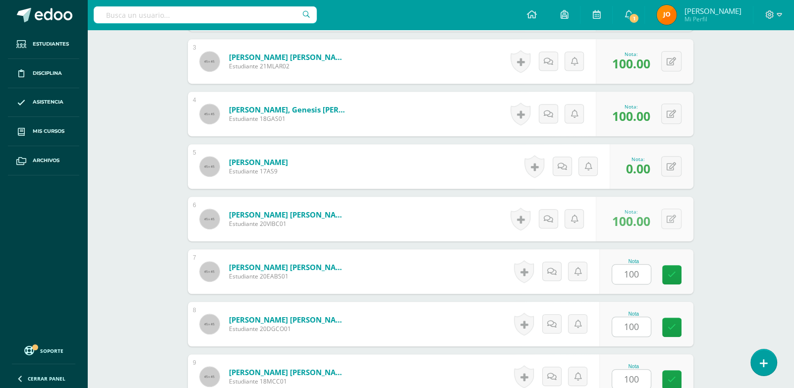
scroll to position [657, 0]
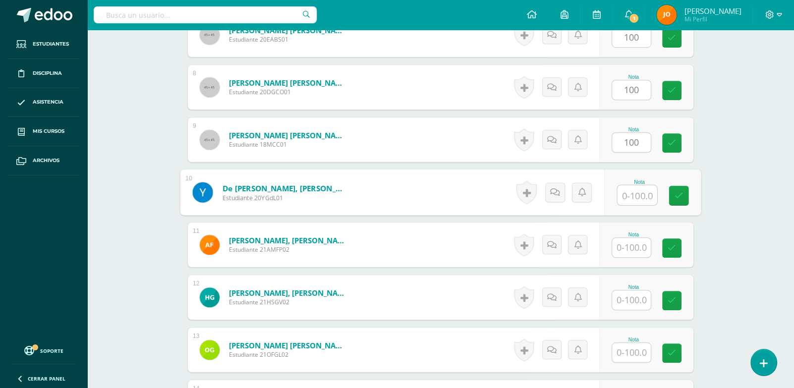
paste input "100"
type input "100"
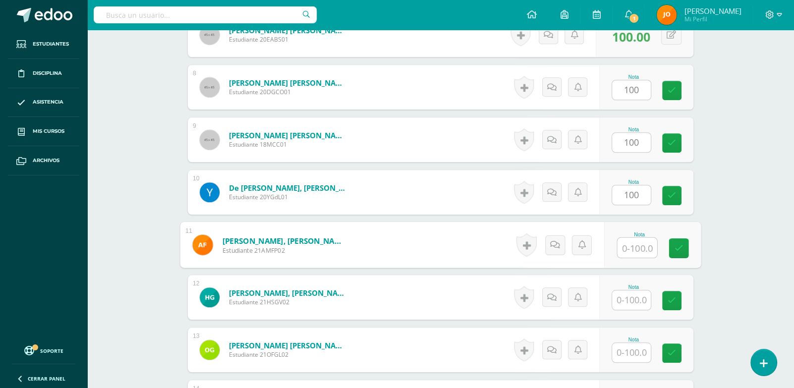
paste input "100"
type input "100"
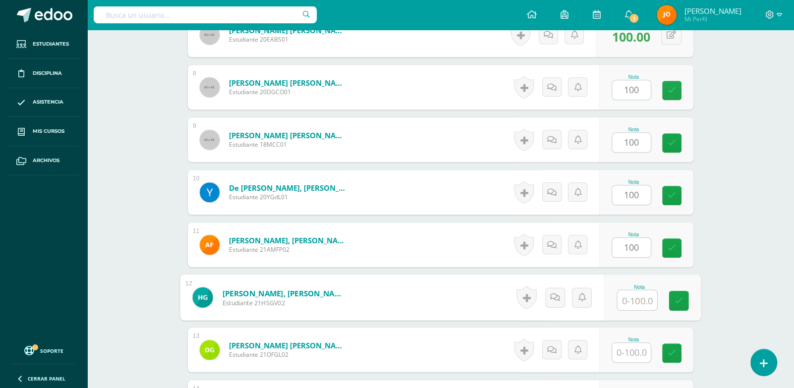
paste input "100"
type input "100"
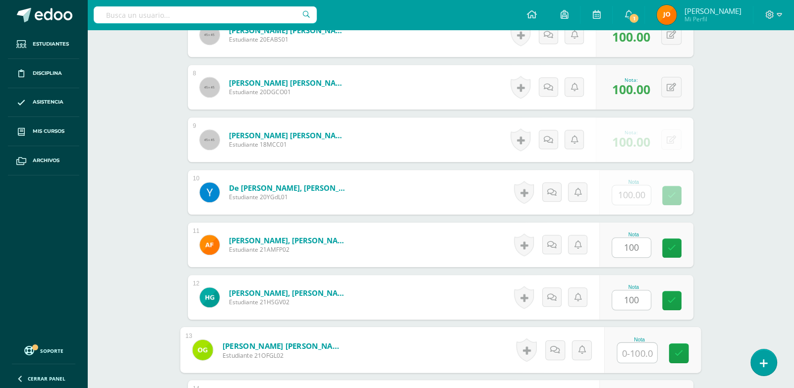
paste input "100"
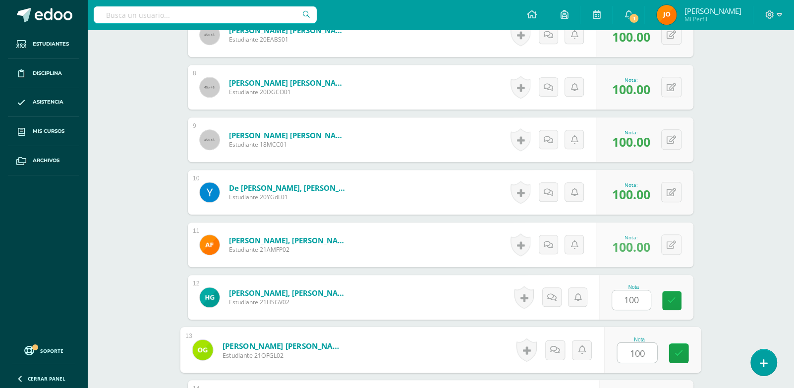
type input "100"
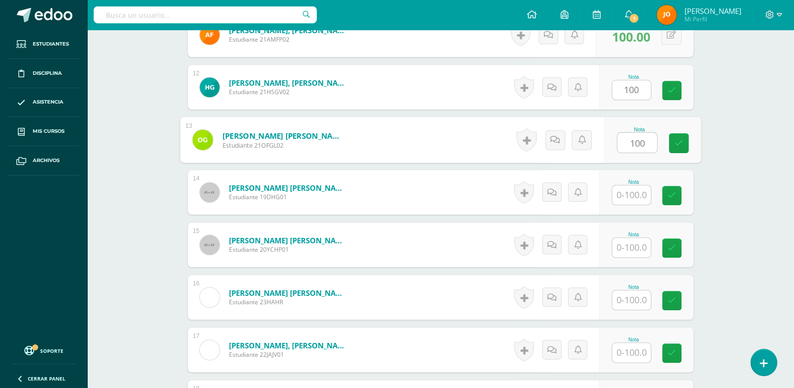
paste input "100"
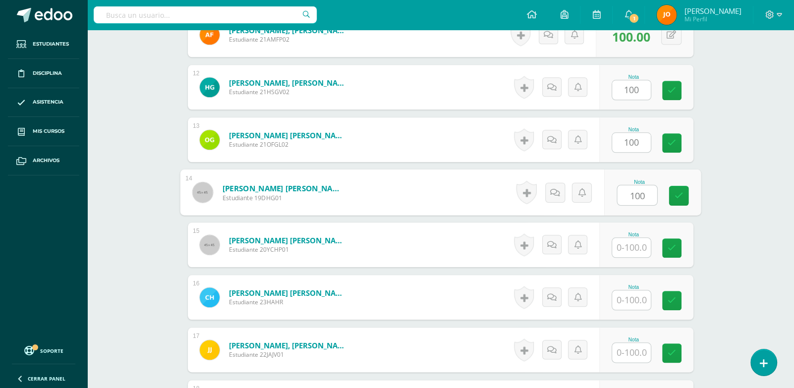
type input "100"
paste input "100"
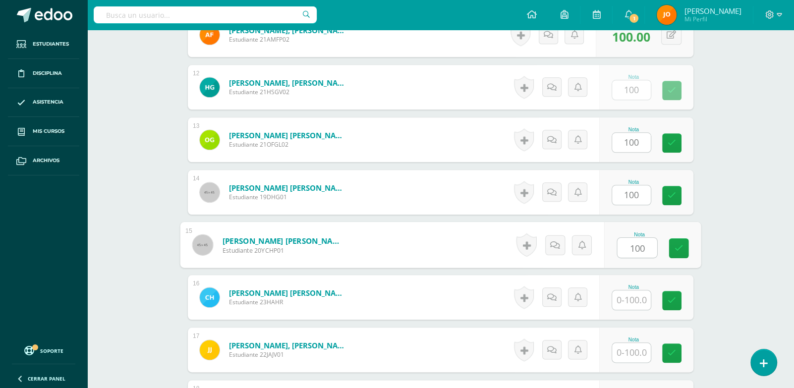
type input "100"
paste input "100"
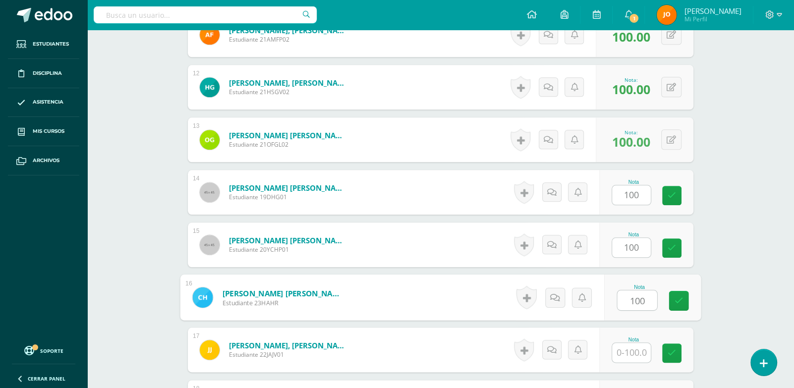
type input "100"
paste input "100"
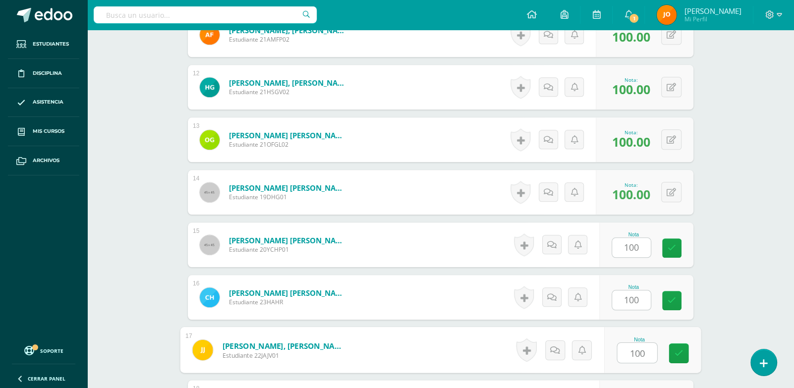
type input "100"
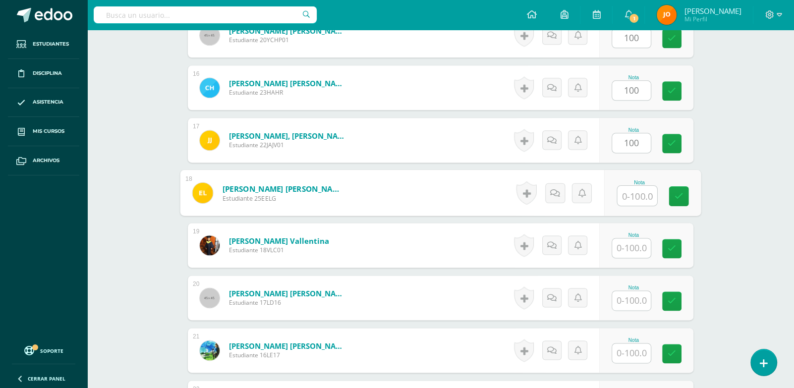
paste input "100"
type input "100"
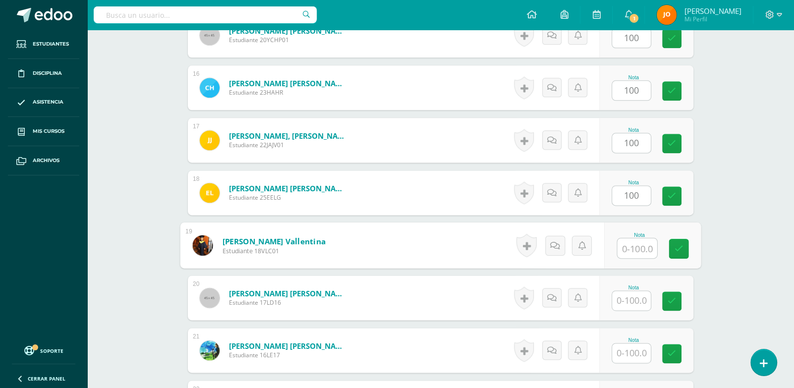
paste input "100"
type input "100"
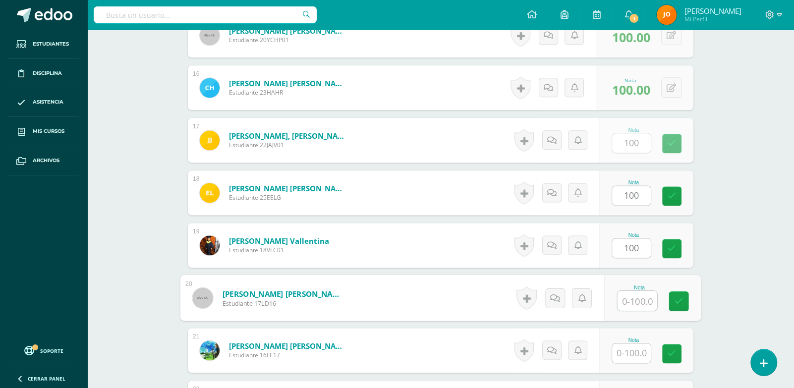
paste input "100"
type input "100"
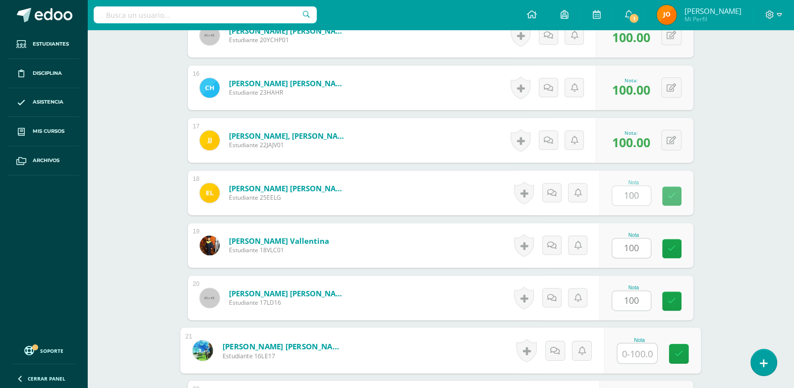
paste input "100"
type input "100"
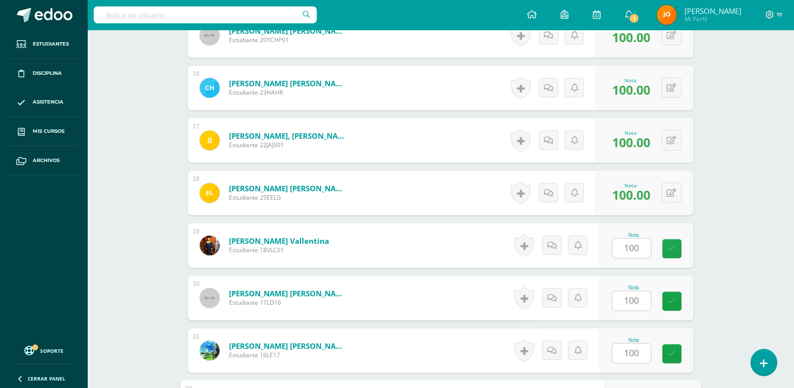
scroll to position [1287, 0]
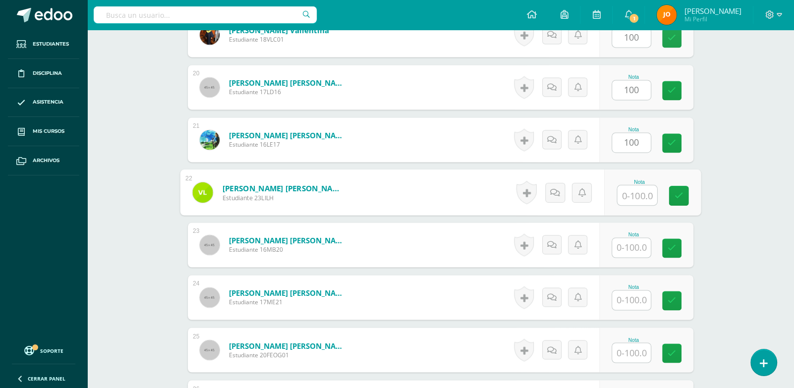
paste input "100"
type input "100"
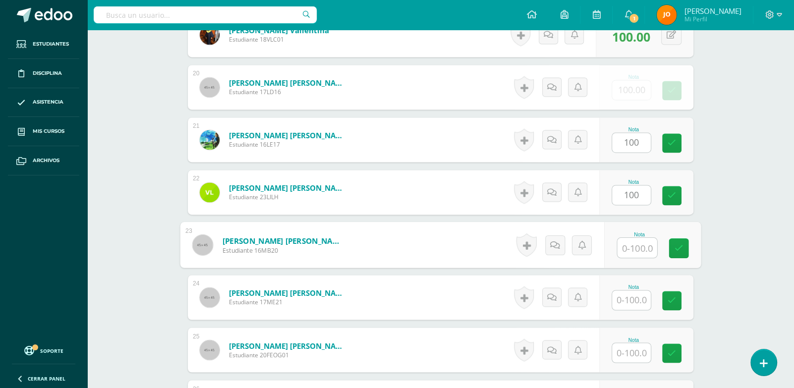
paste input "100"
type input "100"
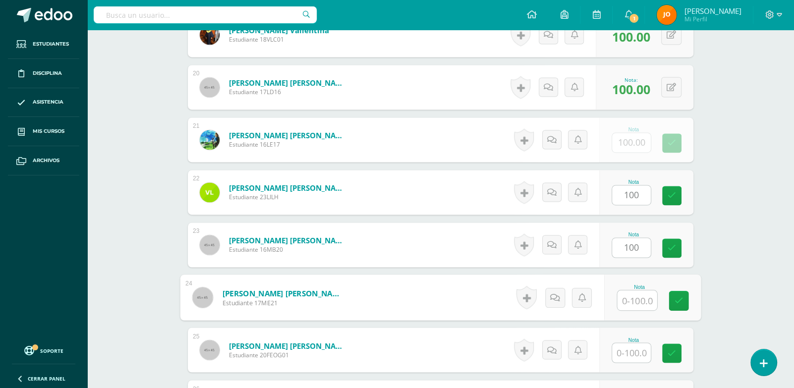
paste input "100"
type input "100"
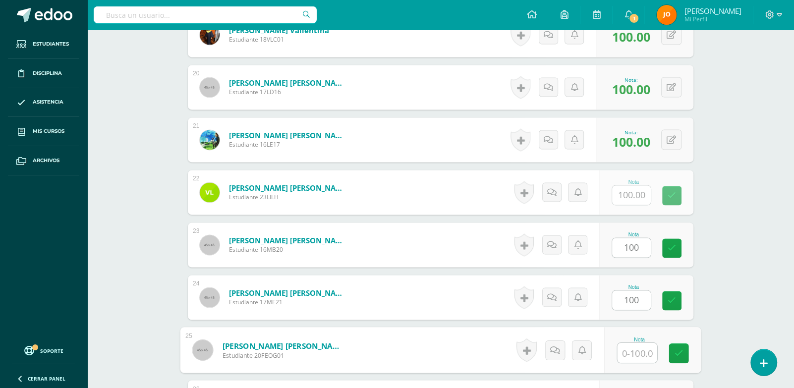
paste input "100"
type input "100"
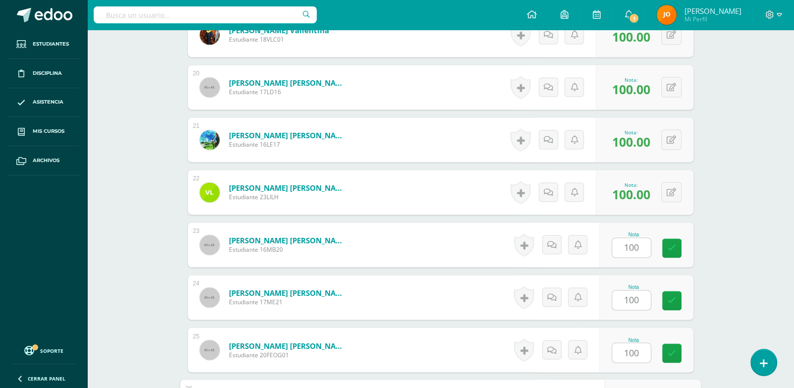
scroll to position [1497, 0]
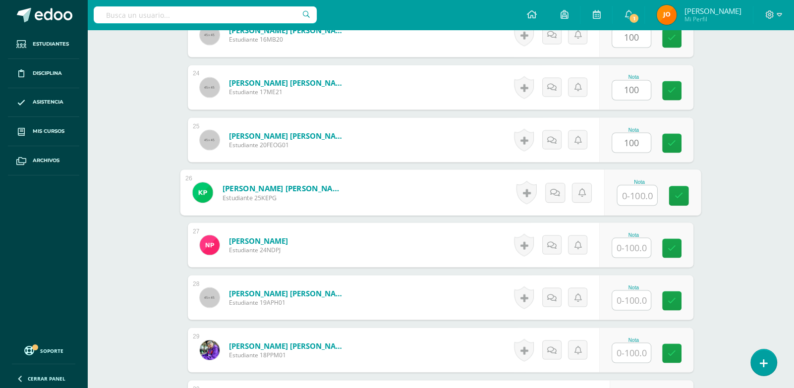
paste input "100"
type input "100"
paste input "100"
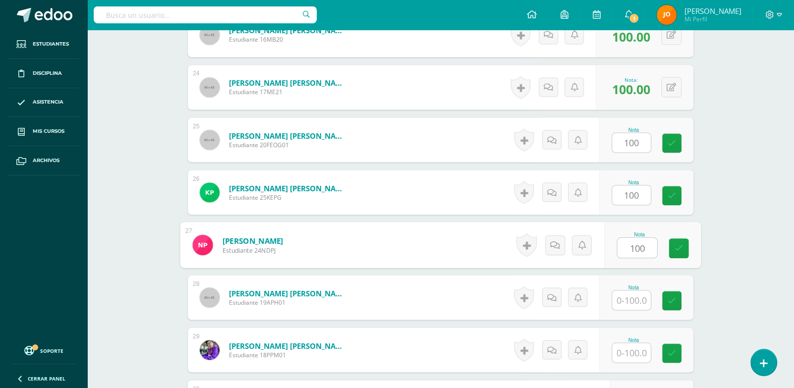
type input "100"
paste input "100"
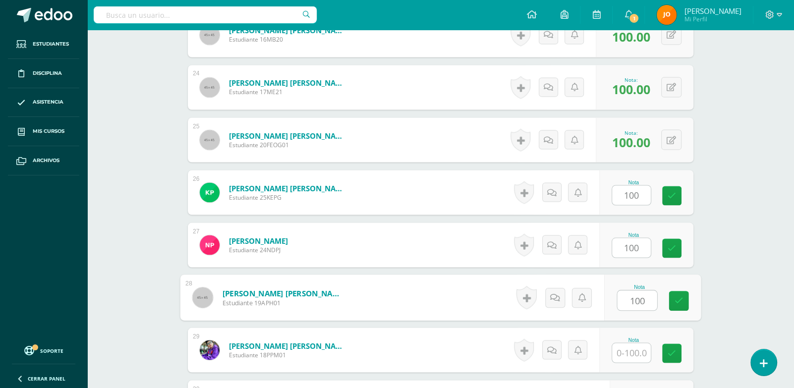
type input "100"
paste input "100"
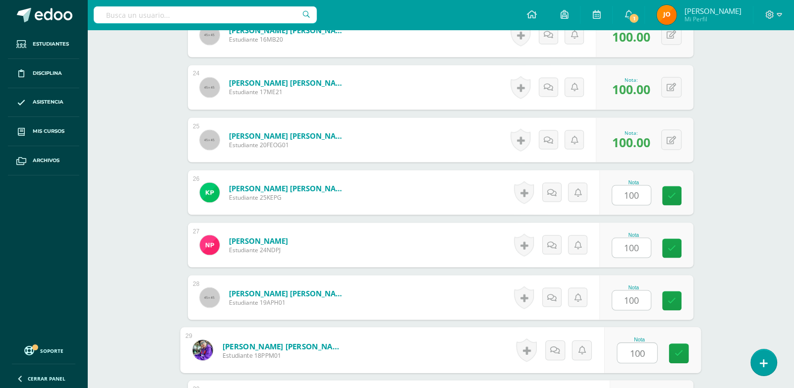
paste
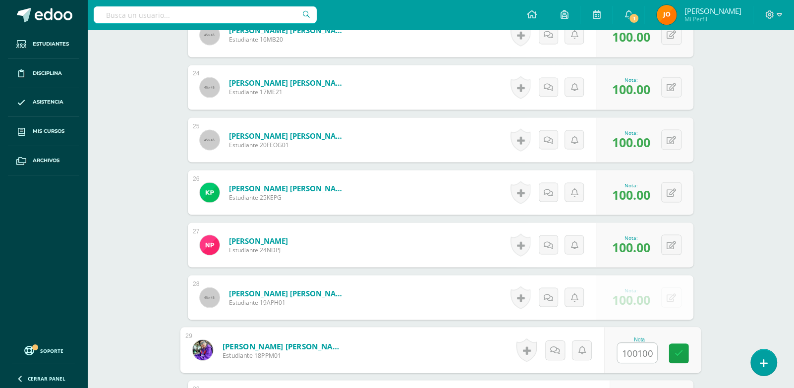
type input "0"
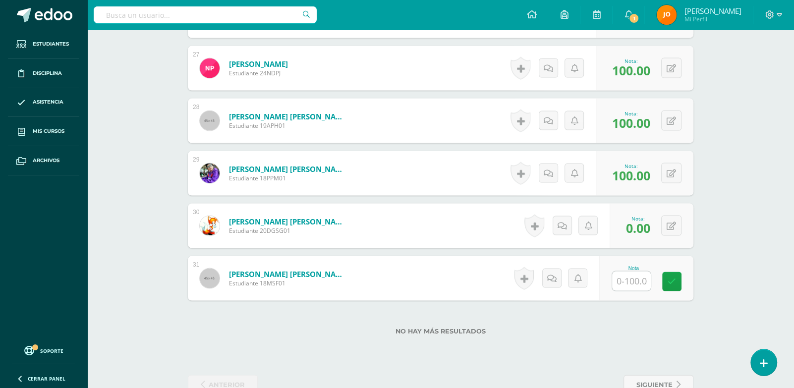
scroll to position [1674, 0]
click at [643, 284] on input "text" at bounding box center [637, 281] width 40 height 20
type input "100"
click at [355, 323] on div "No hay más resultados" at bounding box center [440, 323] width 505 height 46
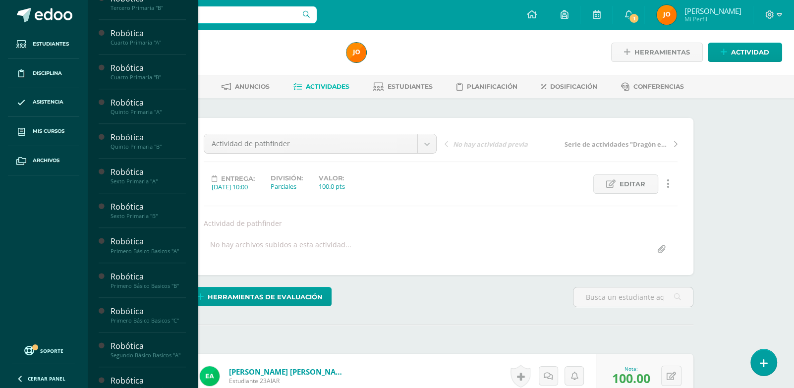
scroll to position [469, 0]
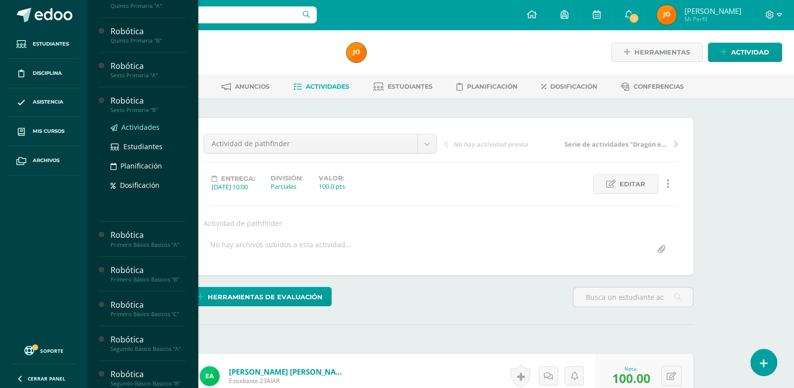
click at [140, 132] on span "Actividades" at bounding box center [140, 126] width 38 height 9
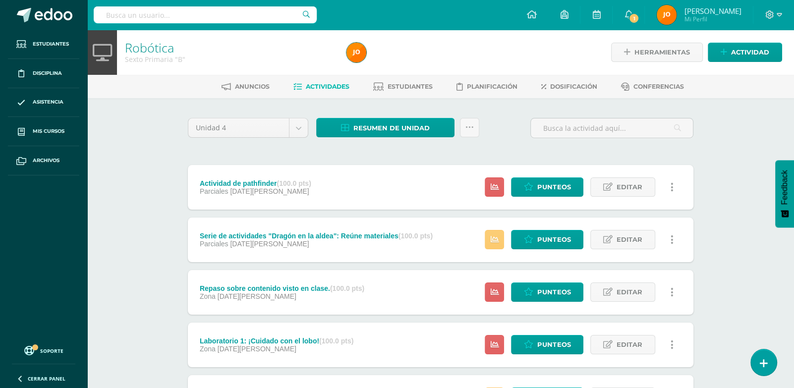
scroll to position [121, 0]
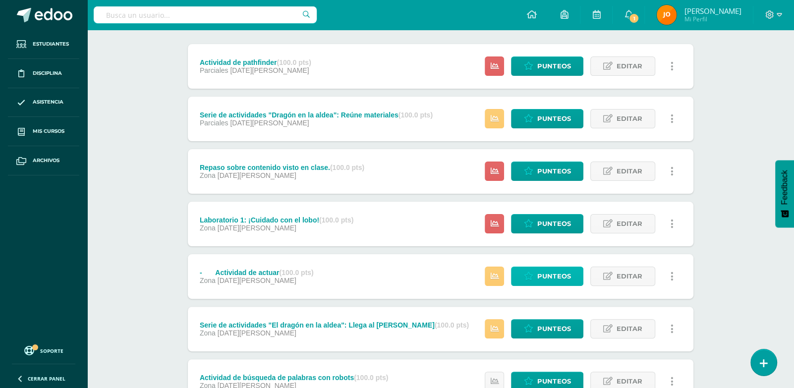
click at [537, 277] on link "Punteos" at bounding box center [547, 276] width 72 height 19
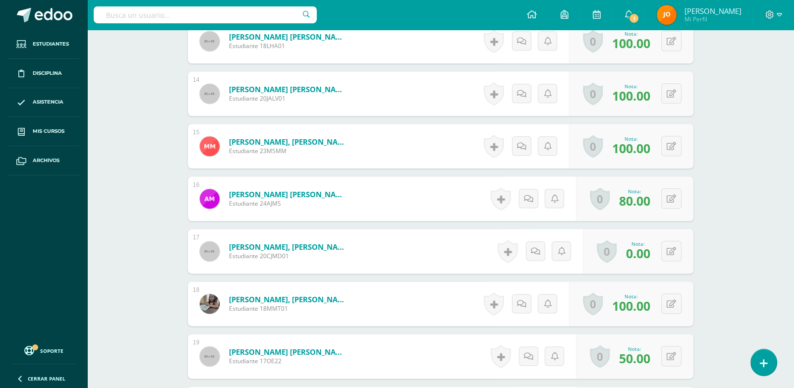
scroll to position [978, 0]
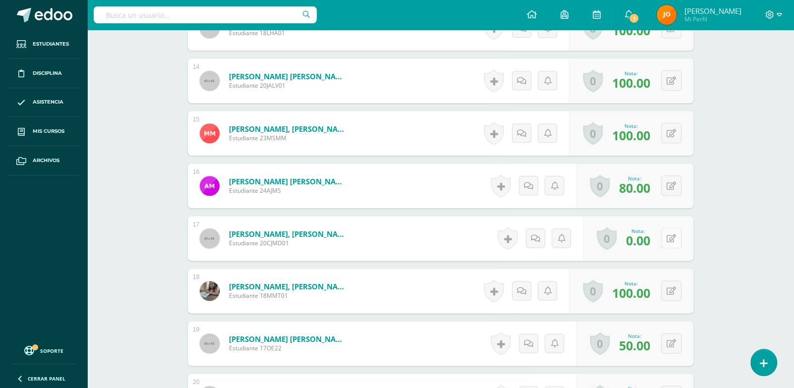
click at [670, 235] on button at bounding box center [671, 238] width 20 height 20
type input "90"
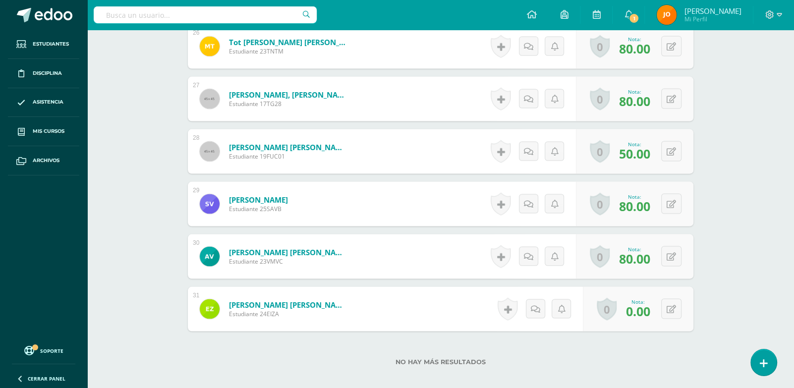
scroll to position [1700, 0]
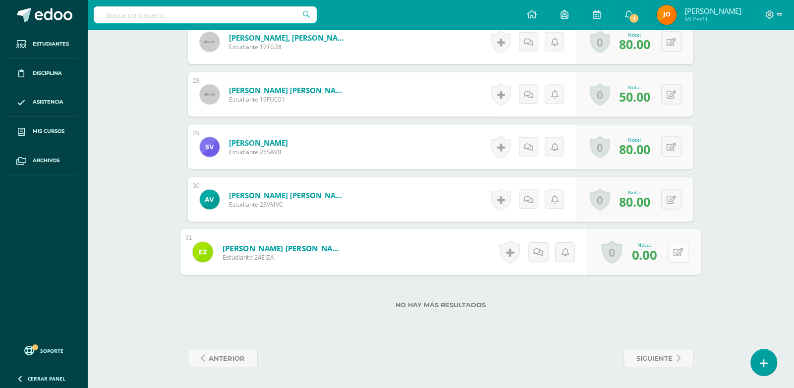
click at [675, 252] on icon at bounding box center [678, 252] width 10 height 8
type input "90"
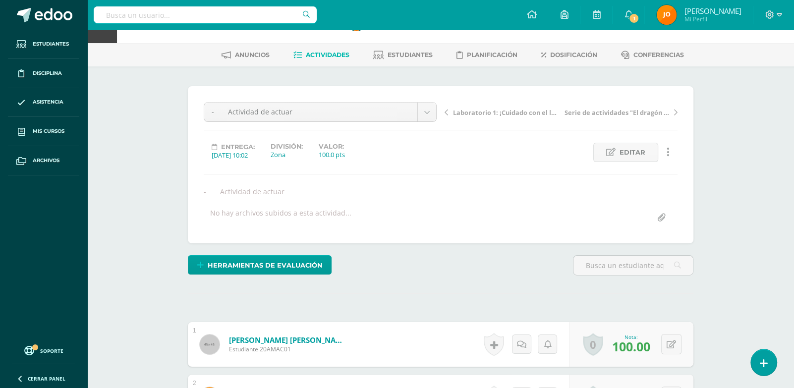
scroll to position [0, 0]
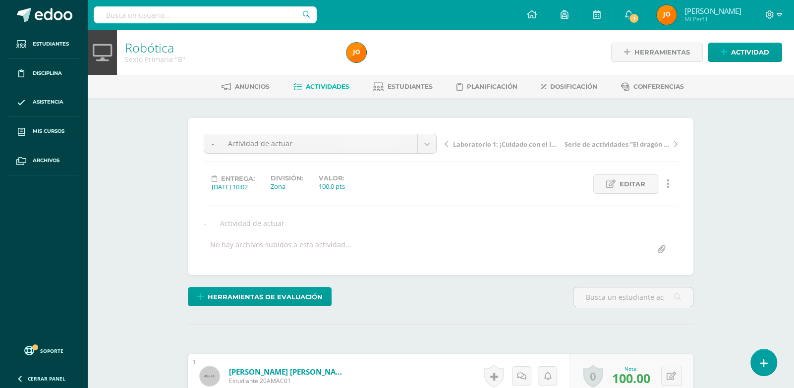
click at [325, 80] on link "Actividades" at bounding box center [321, 87] width 56 height 16
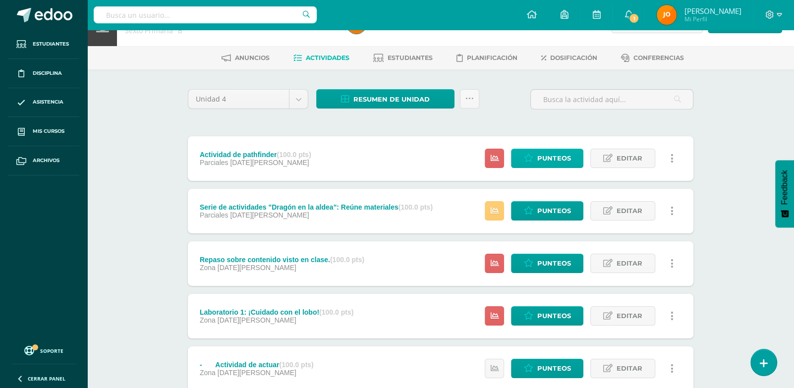
scroll to position [29, 0]
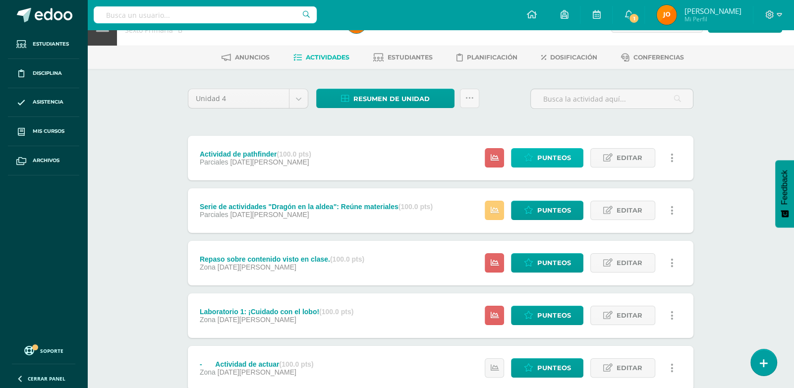
click at [574, 155] on link "Punteos" at bounding box center [547, 157] width 72 height 19
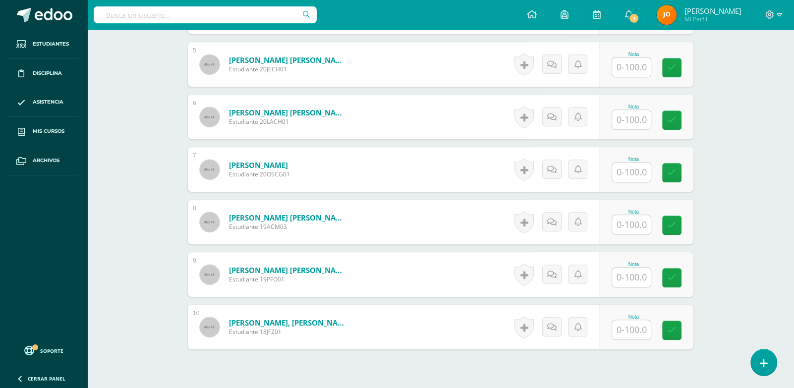
scroll to position [593, 0]
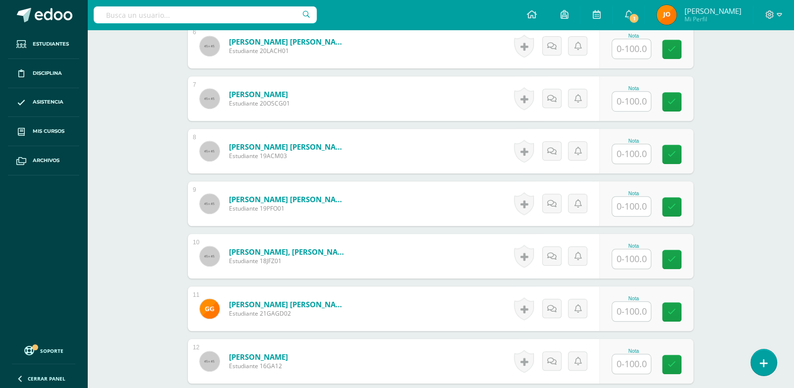
click at [628, 263] on input "text" at bounding box center [631, 258] width 39 height 19
type input "0"
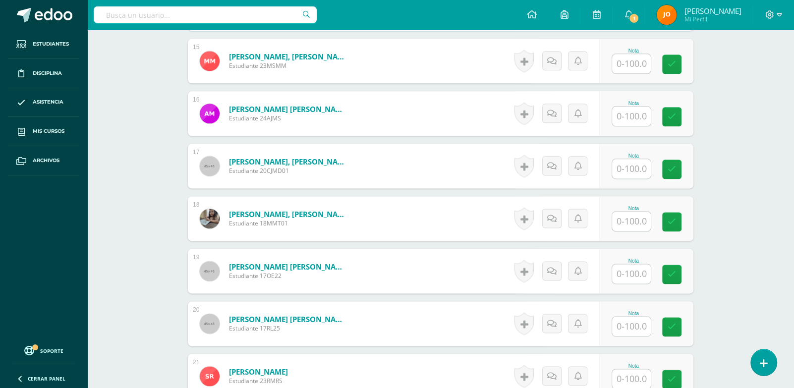
scroll to position [1050, 0]
click at [630, 277] on input "text" at bounding box center [631, 274] width 39 height 19
type input "0"
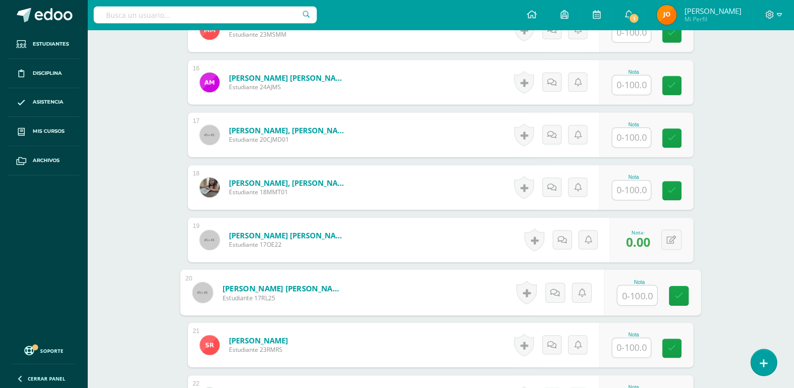
scroll to position [1117, 0]
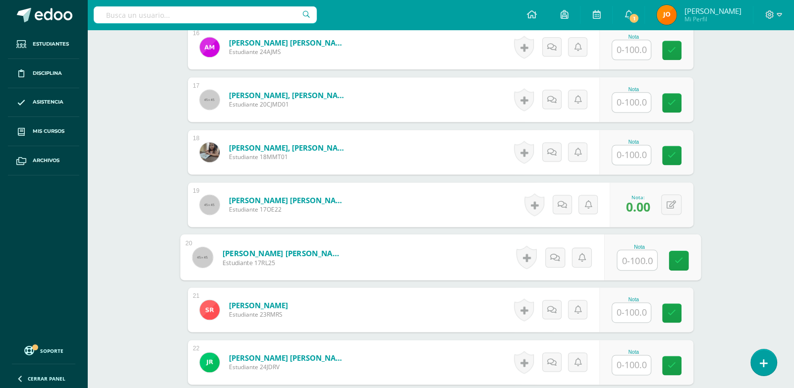
click at [635, 309] on input "text" at bounding box center [631, 312] width 39 height 19
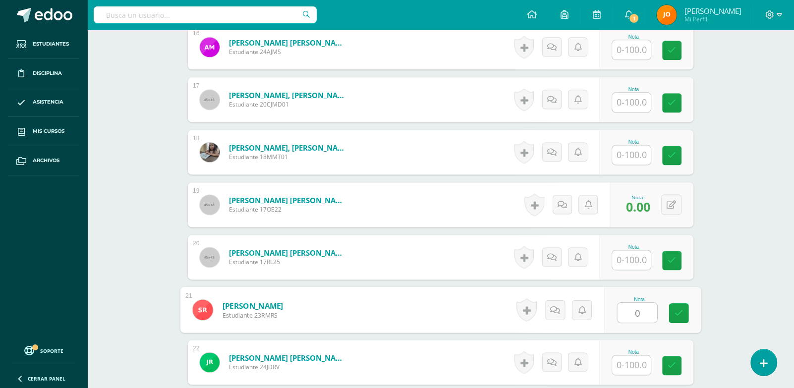
type input "0"
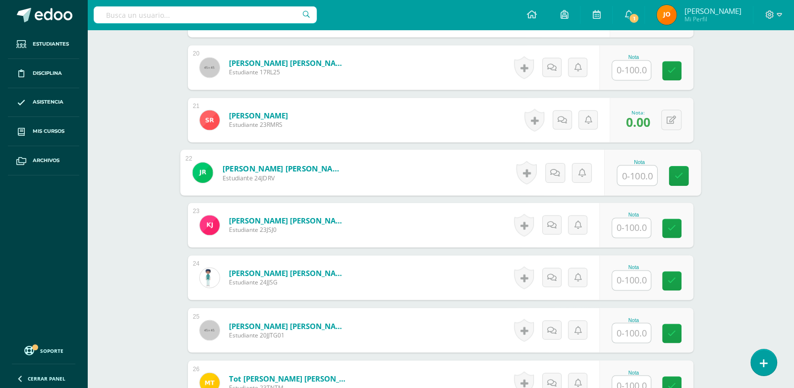
scroll to position [1315, 0]
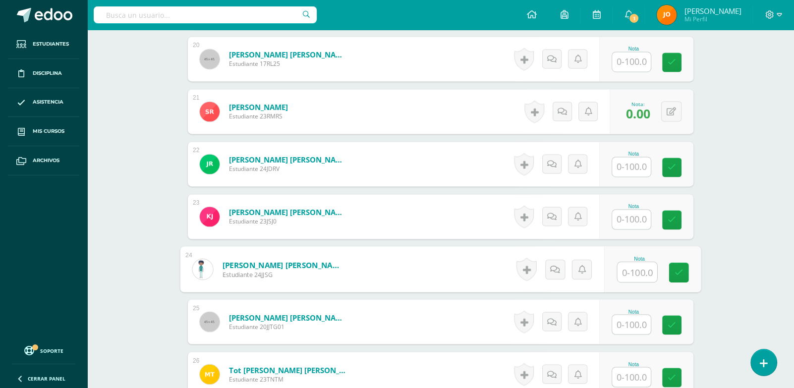
click at [636, 273] on input "text" at bounding box center [637, 272] width 40 height 20
type input "0"
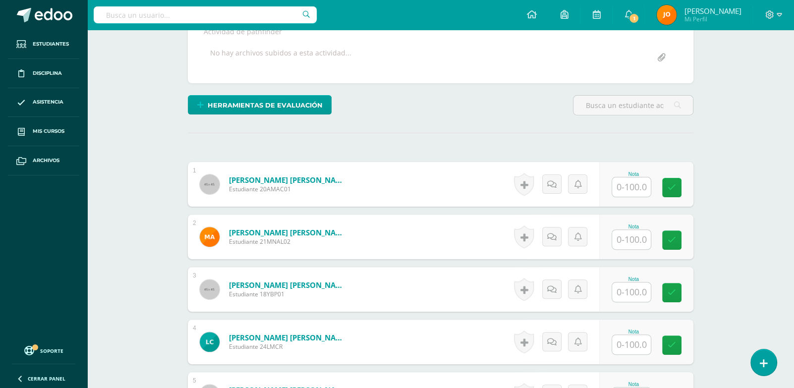
scroll to position [215, 0]
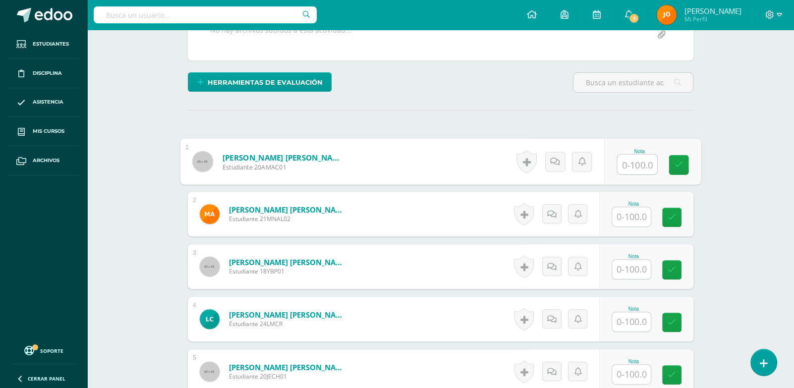
click at [624, 161] on input "text" at bounding box center [637, 165] width 40 height 20
paste input "1"
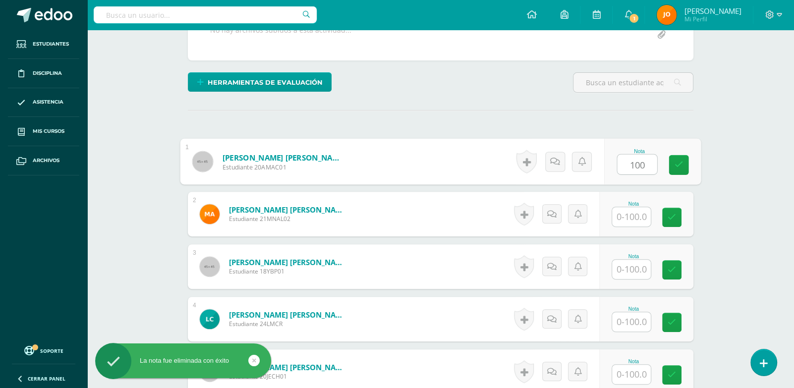
drag, startPoint x: 649, startPoint y: 168, endPoint x: 616, endPoint y: 167, distance: 32.2
click at [617, 167] on input "100" at bounding box center [637, 165] width 40 height 20
type input "100"
paste input "100"
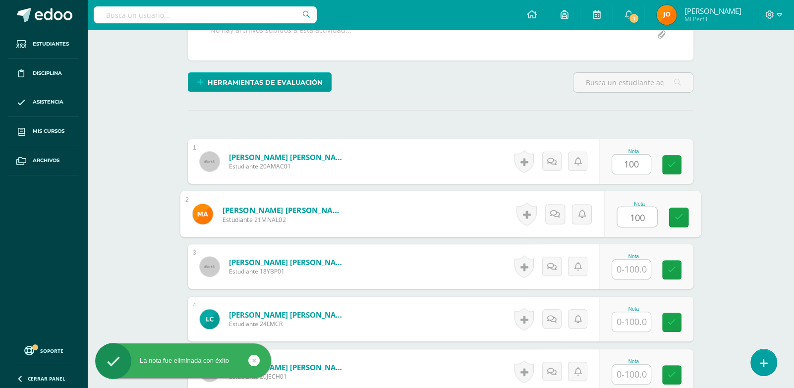
type input "100"
paste input "100"
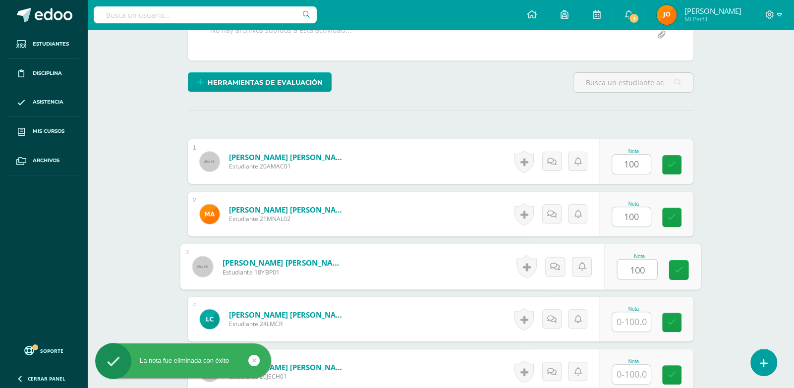
type input "100"
paste input "100"
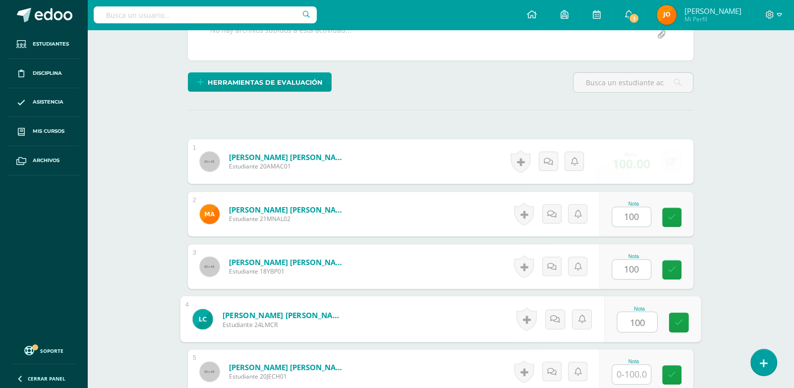
type input "100"
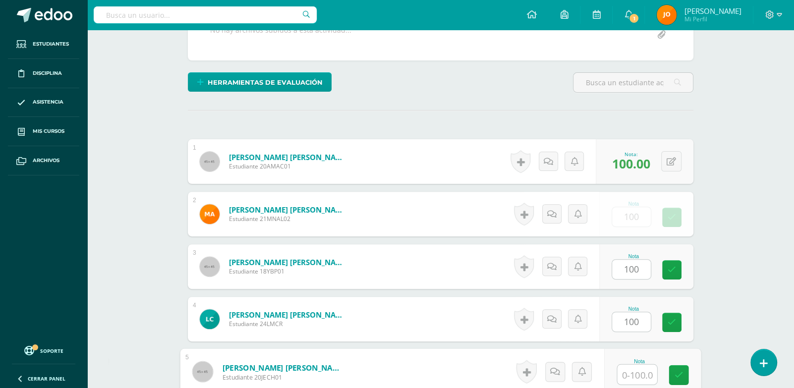
paste input "100"
type input "100"
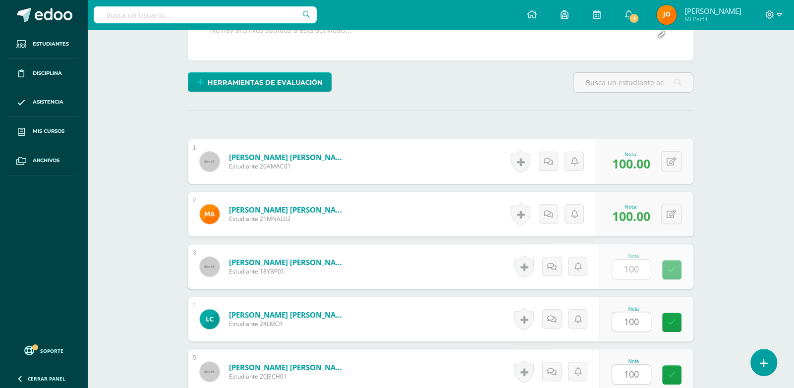
scroll to position [446, 0]
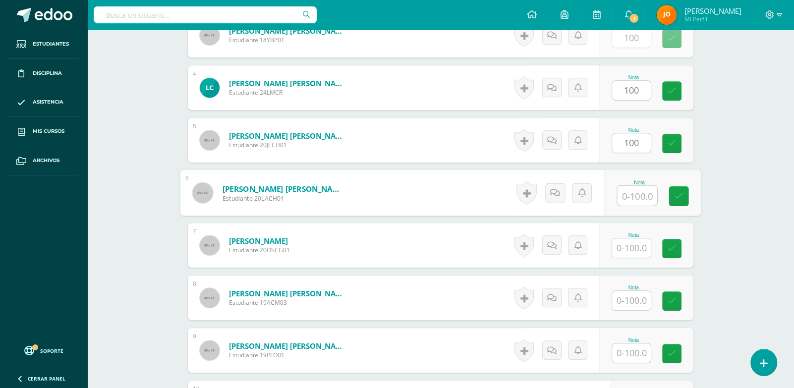
paste input "100"
type input "100"
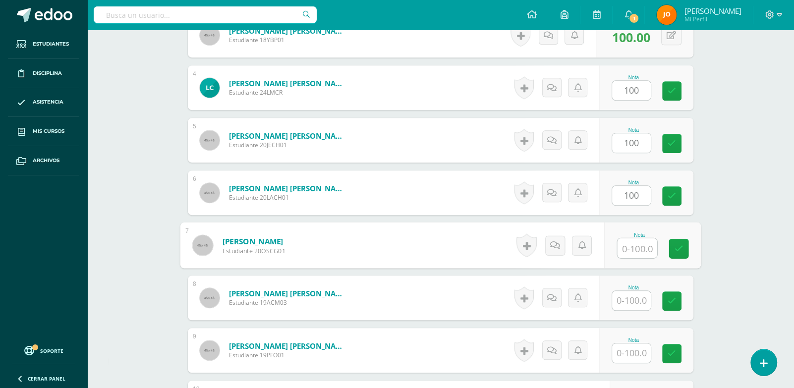
paste input "100"
type input "100"
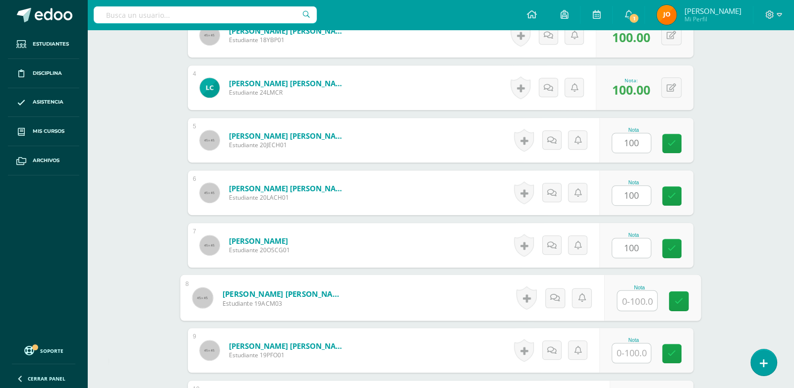
paste input "100"
type input "100"
paste input "100"
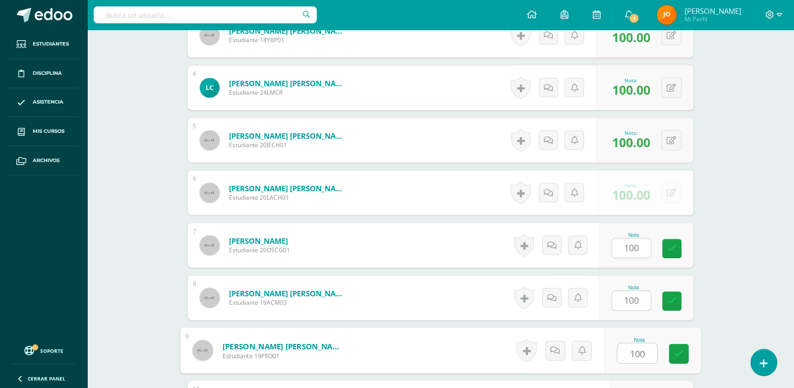
paste input "100"
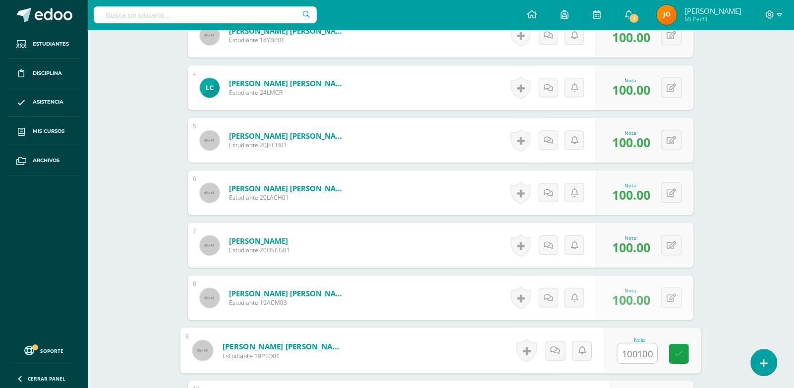
type input "0"
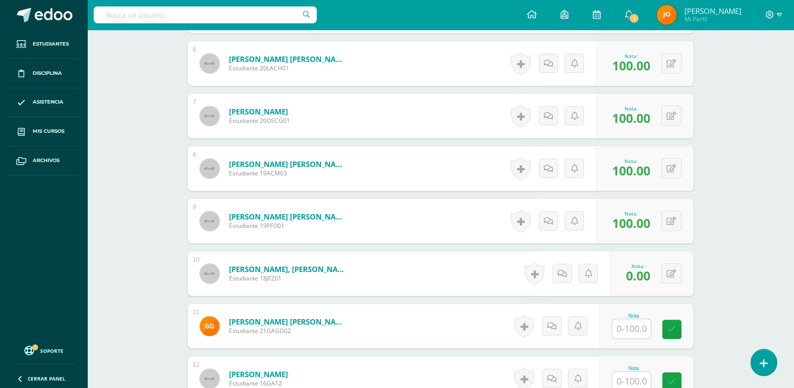
scroll to position [661, 0]
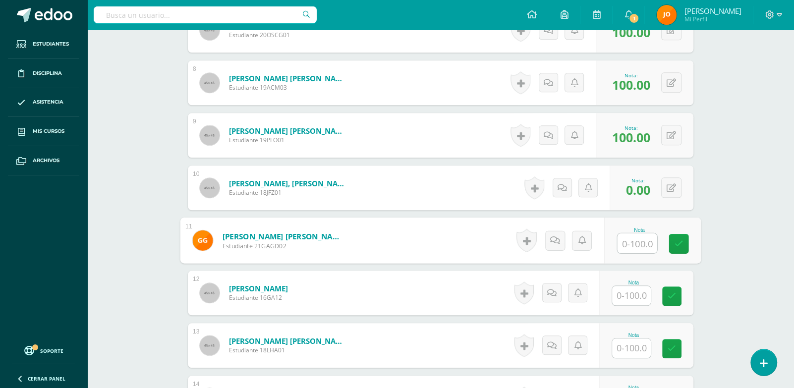
click at [619, 242] on input "text" at bounding box center [637, 243] width 40 height 20
paste input "100"
type input "100"
paste input "100"
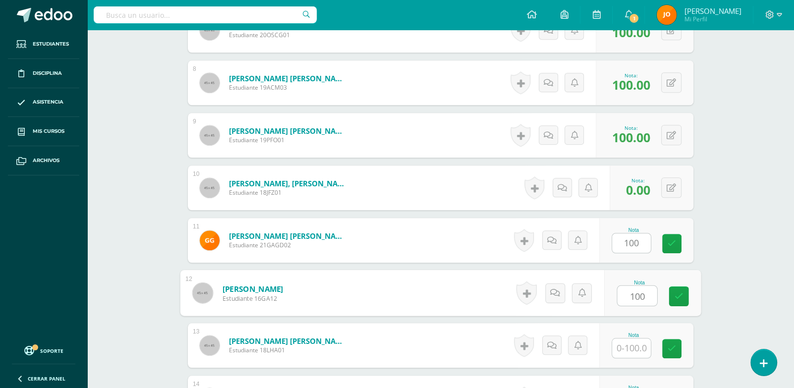
type input "100"
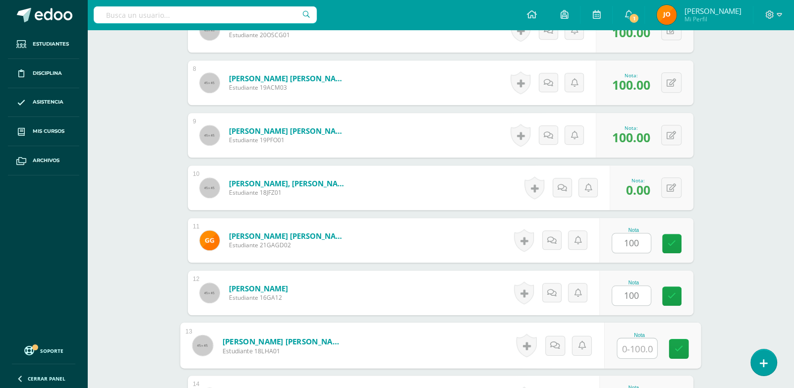
paste input "100"
type input "100"
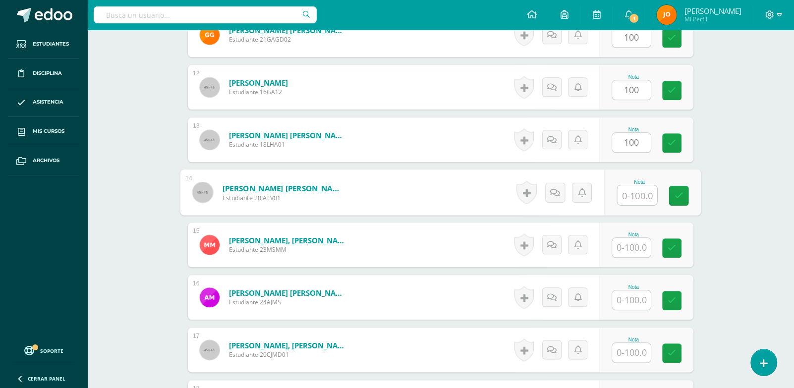
paste input "100"
type input "100"
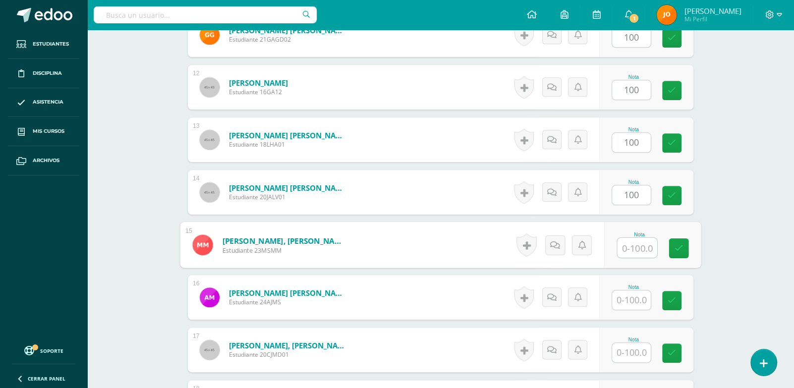
paste input "100"
type input "100"
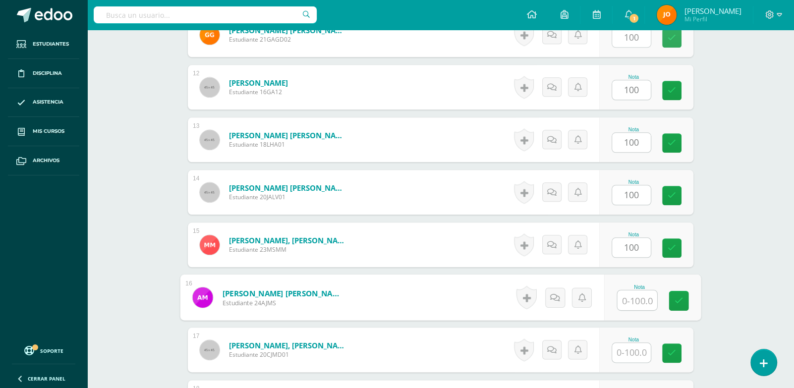
paste input "100"
type input "100"
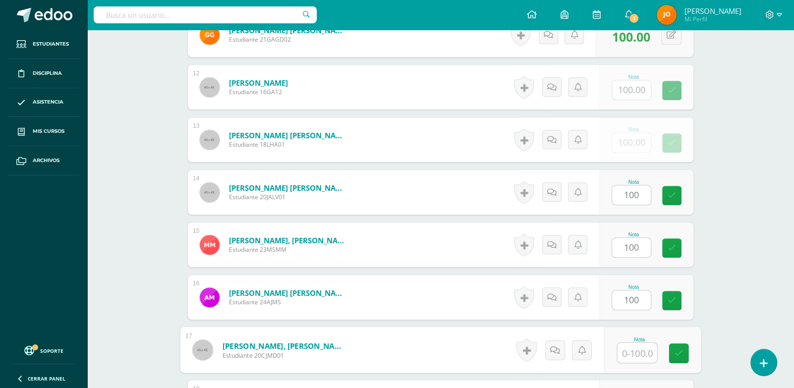
paste input "100"
type input "100"
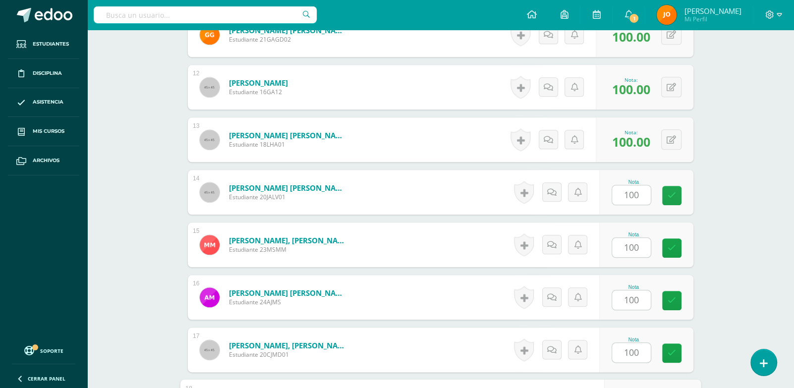
scroll to position [1076, 0]
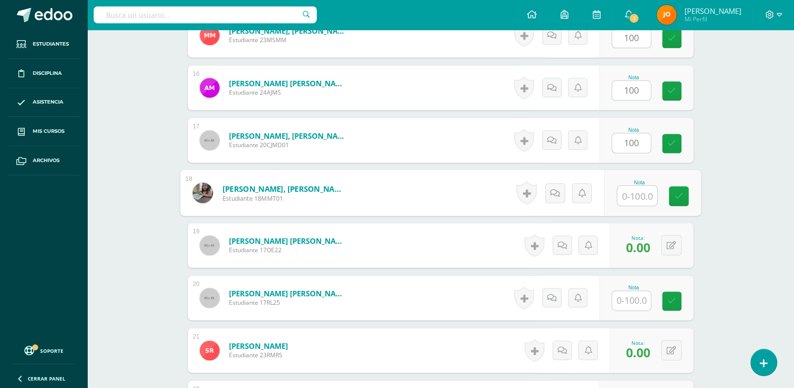
paste input "100"
type input "100100"
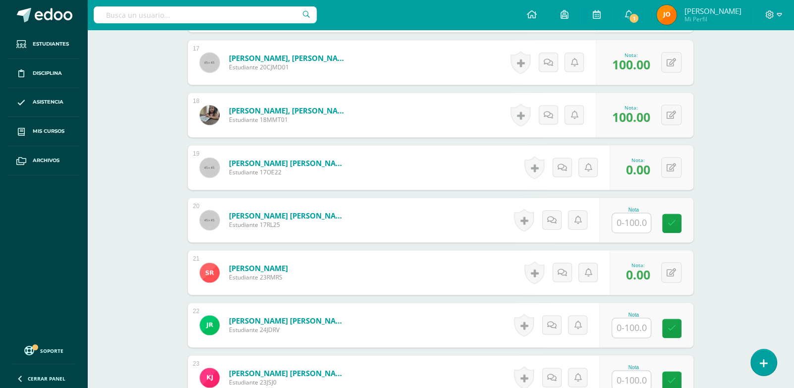
scroll to position [1164, 0]
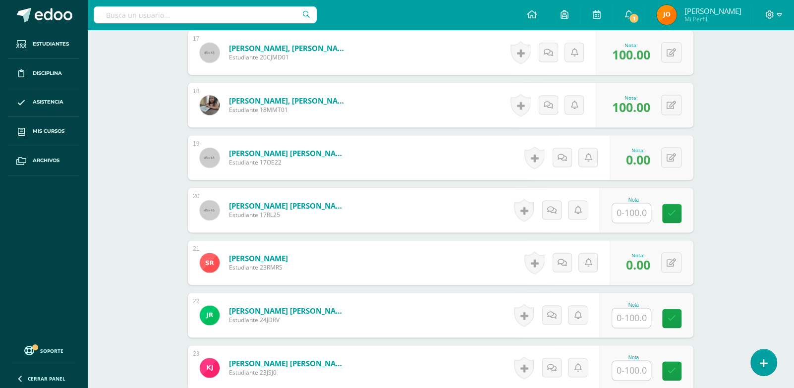
click at [633, 218] on input "text" at bounding box center [631, 212] width 39 height 19
paste input "100"
type input "100"
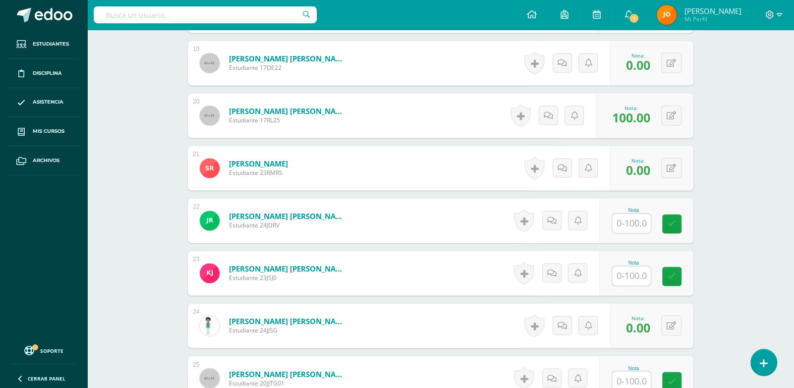
click at [633, 218] on input "text" at bounding box center [631, 223] width 39 height 19
paste input "100"
type input "100"
paste input "100"
type input "100"
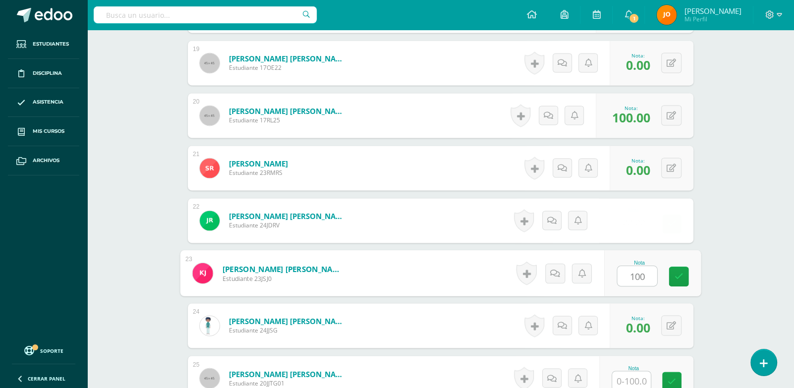
scroll to position [1379, 0]
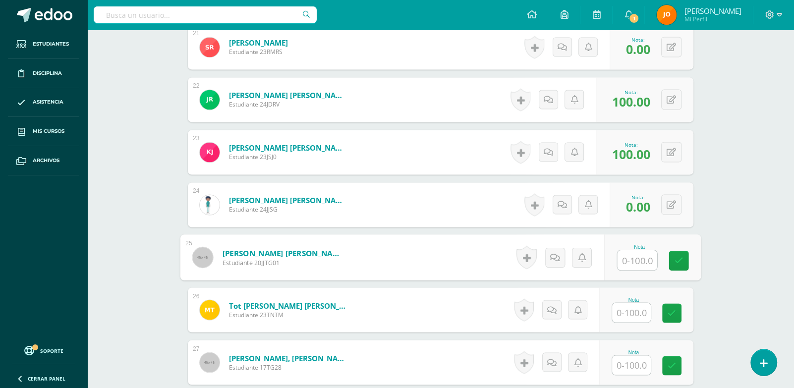
click at [633, 262] on input "text" at bounding box center [637, 260] width 40 height 20
paste input "100"
type input "100"
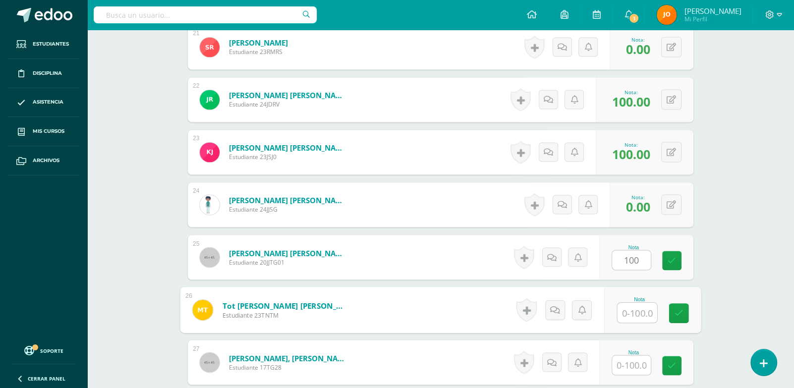
paste input "100"
type input "100"
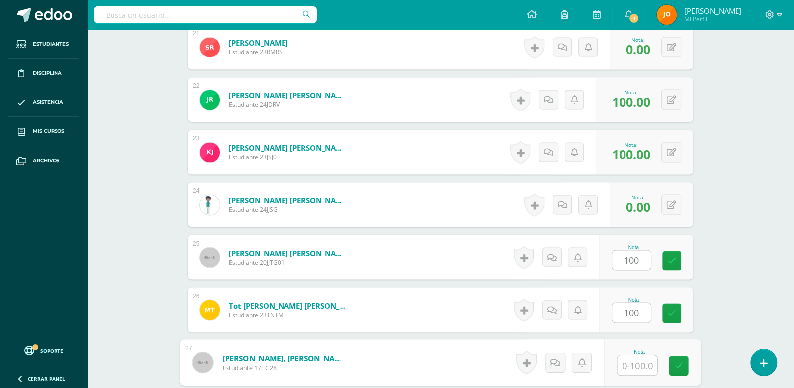
paste input "100"
type input "100"
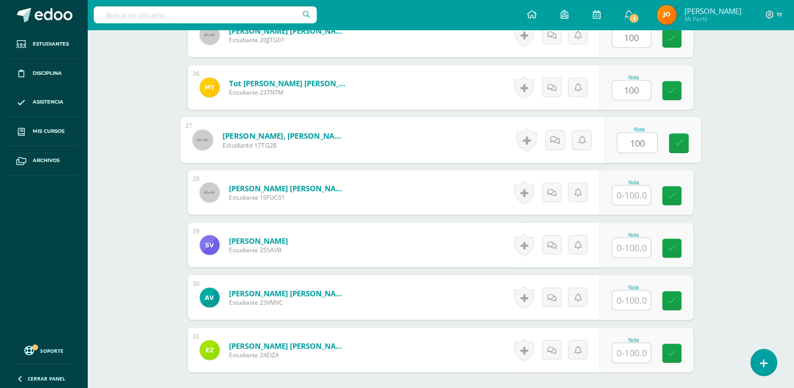
paste input "100"
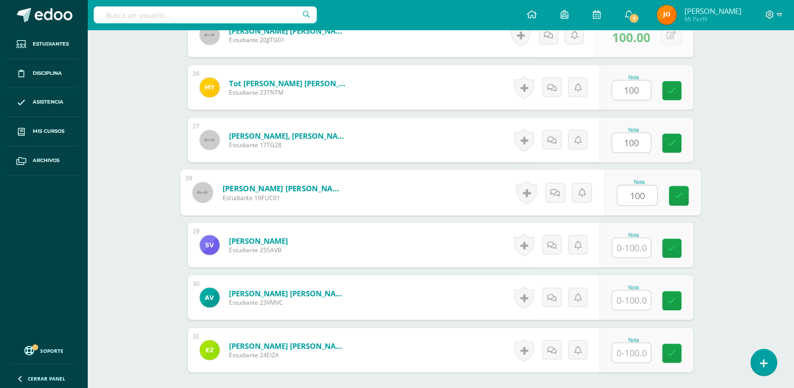
type input "100"
paste input "100"
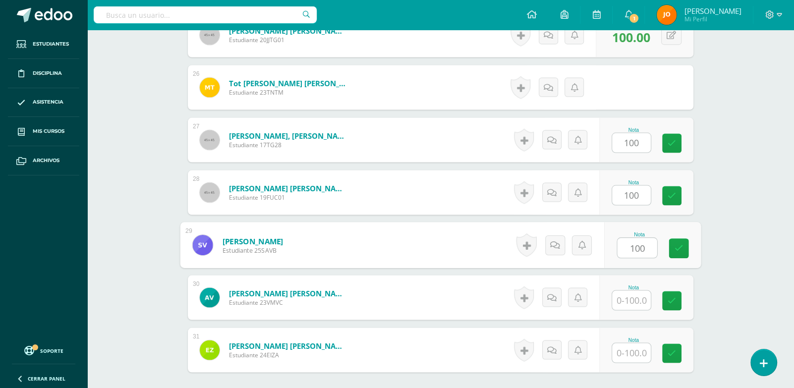
type input "100"
paste input "100"
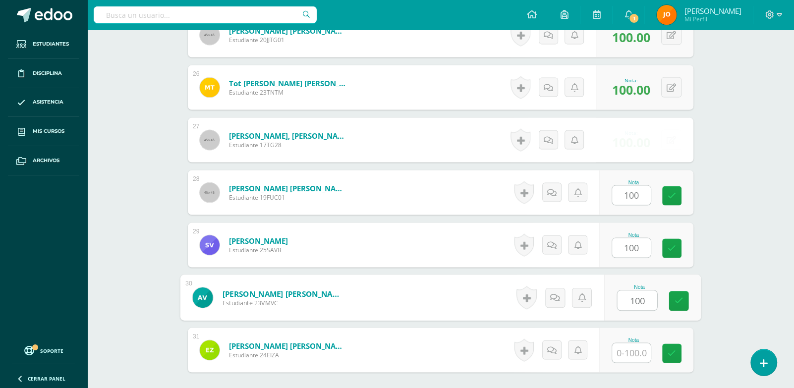
type input "100"
paste input "100"
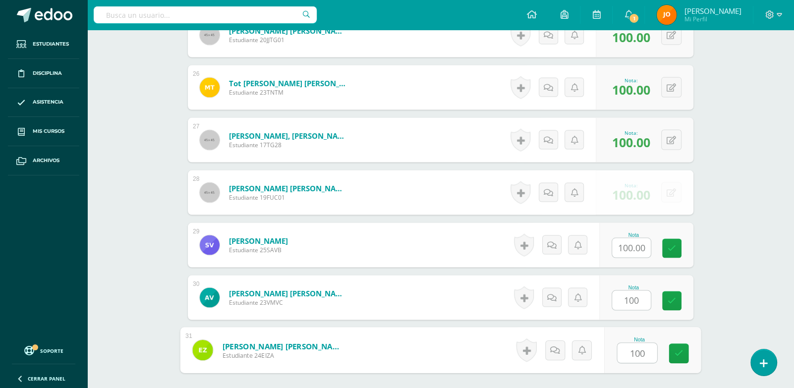
paste input "100"
paste
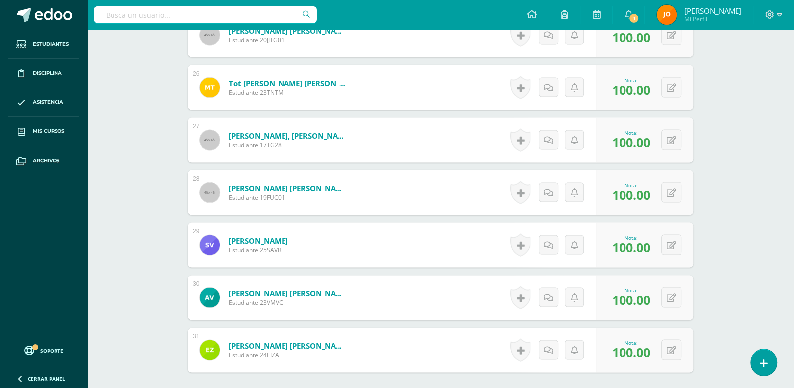
type input "0.00"
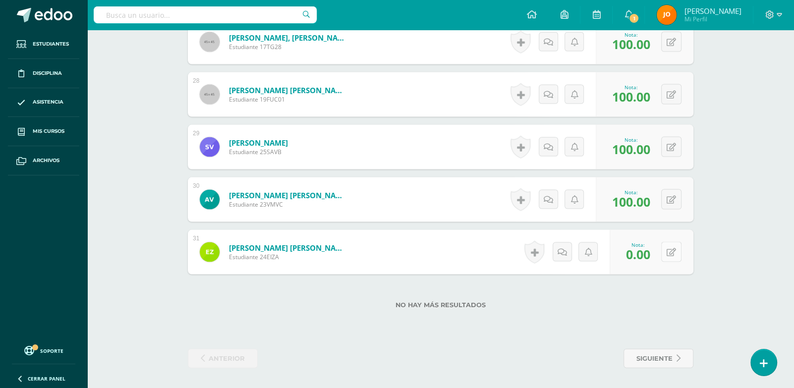
click at [663, 255] on div "0 Logros Logros obtenidos Aún no hay logros agregados Nota: 0.00" at bounding box center [651, 252] width 84 height 45
click at [679, 254] on icon at bounding box center [678, 252] width 10 height 8
type input "100"
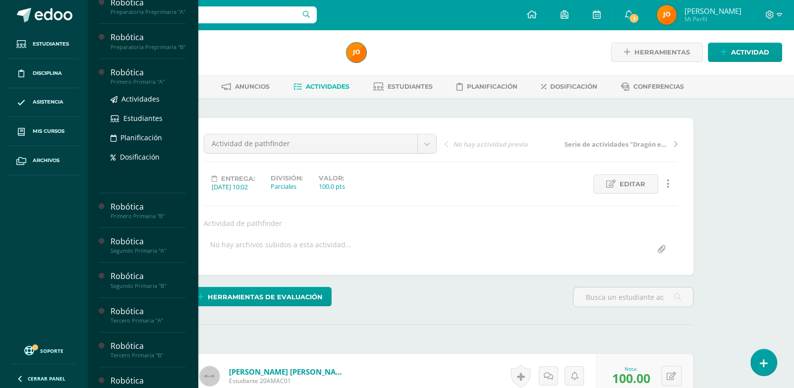
scroll to position [116, 0]
